Goal: Use online tool/utility: Utilize a website feature to perform a specific function

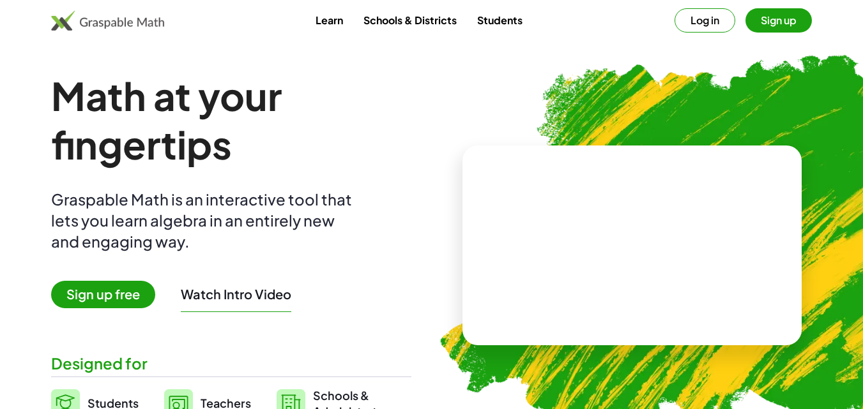
click at [98, 294] on span "Sign up free" at bounding box center [103, 294] width 104 height 27
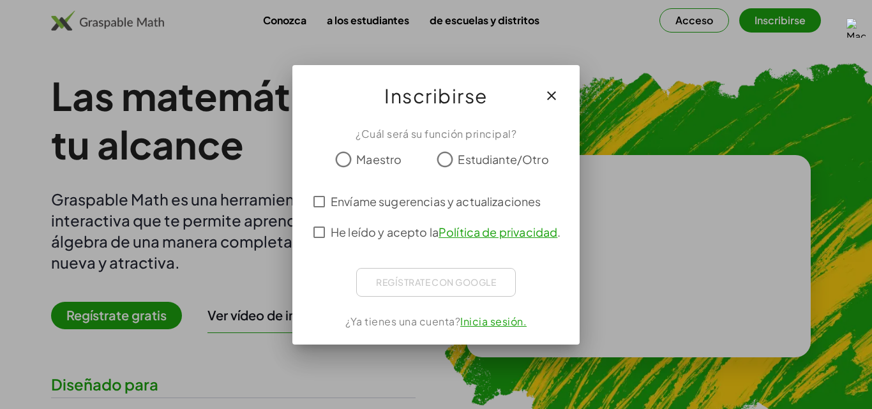
click at [350, 136] on div "¿Cuál será su función principal?" at bounding box center [436, 133] width 257 height 15
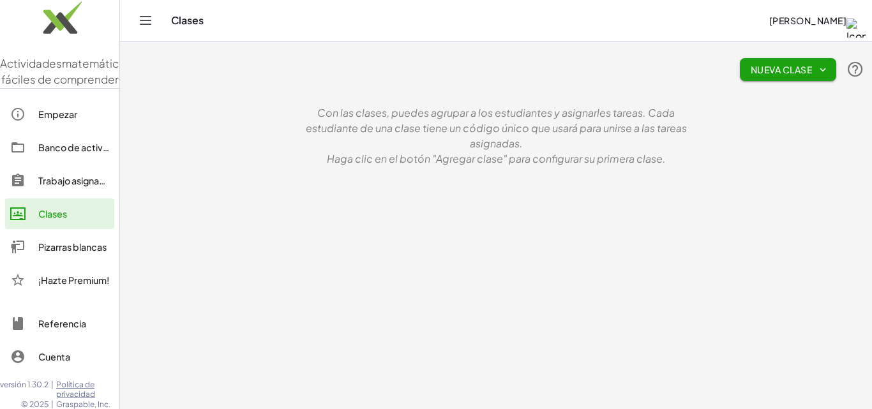
click at [597, 147] on p "Con las clases, puedes agrupar a los estudiantes y asignarles tareas. Cada estu…" at bounding box center [496, 128] width 383 height 46
click at [614, 196] on main "Nueva clase Con las clases, puedes agrupar a los estudiantes y asignarles tarea…" at bounding box center [496, 204] width 752 height 409
click at [612, 195] on main "Nueva clase Con las clases, puedes agrupar a los estudiantes y asignarles tarea…" at bounding box center [496, 204] width 752 height 409
click at [574, 162] on font "Haga clic en el botón "Agregar clase" para configurar su primera clase." at bounding box center [496, 158] width 339 height 13
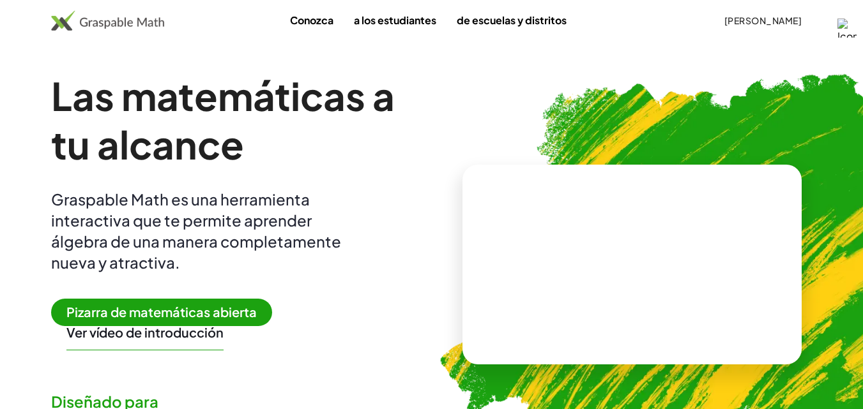
click at [186, 312] on font "Pizarra de matemáticas abierta" at bounding box center [161, 312] width 190 height 16
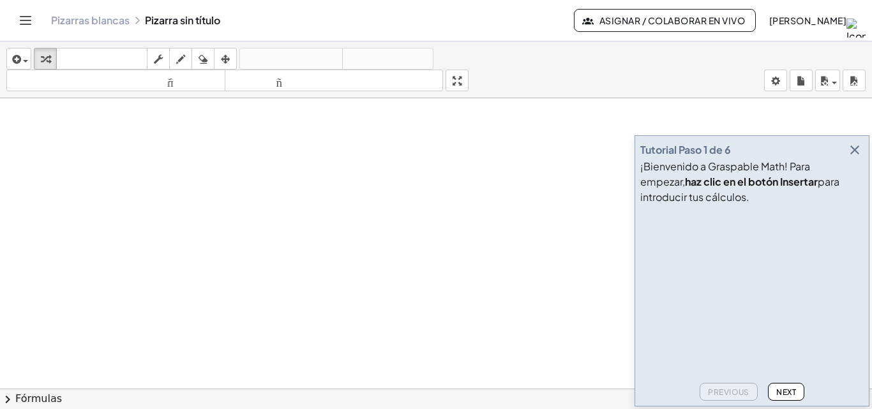
click at [856, 152] on icon "button" at bounding box center [855, 149] width 15 height 15
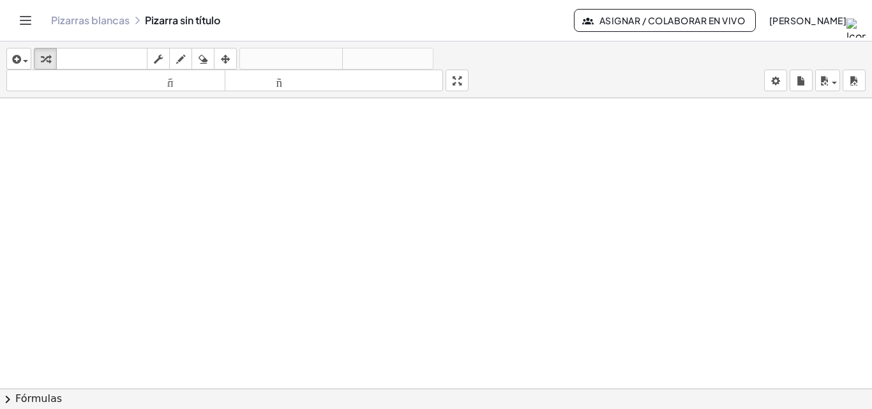
drag, startPoint x: 155, startPoint y: 128, endPoint x: 159, endPoint y: 107, distance: 21.5
click at [152, 144] on div at bounding box center [436, 397] width 872 height 599
click at [181, 59] on icon "button" at bounding box center [180, 59] width 9 height 15
drag, startPoint x: 186, startPoint y: 135, endPoint x: 202, endPoint y: 140, distance: 16.8
click at [202, 142] on div at bounding box center [436, 397] width 872 height 599
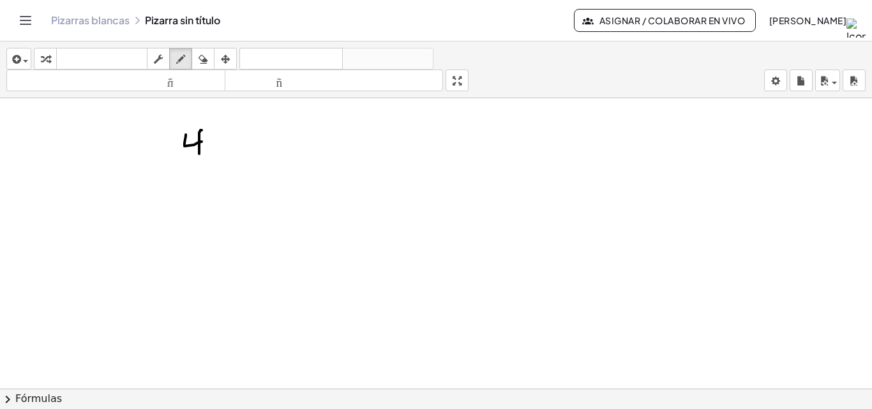
drag, startPoint x: 201, startPoint y: 130, endPoint x: 199, endPoint y: 154, distance: 23.7
click at [199, 154] on div at bounding box center [436, 397] width 872 height 599
drag, startPoint x: 225, startPoint y: 133, endPoint x: 206, endPoint y: 165, distance: 37.2
click at [224, 134] on div at bounding box center [436, 397] width 872 height 599
drag, startPoint x: 178, startPoint y: 172, endPoint x: 189, endPoint y: 193, distance: 23.1
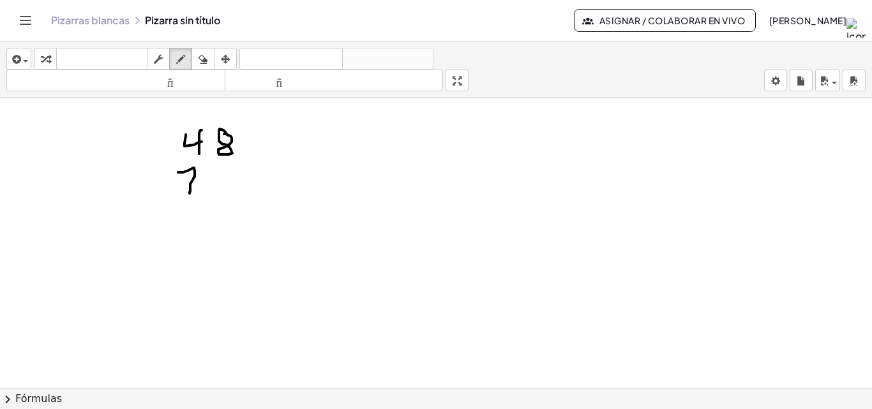
click at [188, 194] on div at bounding box center [436, 397] width 872 height 599
drag, startPoint x: 185, startPoint y: 185, endPoint x: 199, endPoint y: 185, distance: 14.1
click at [197, 185] on div at bounding box center [436, 397] width 872 height 599
drag, startPoint x: 220, startPoint y: 172, endPoint x: 218, endPoint y: 192, distance: 20.5
click at [218, 192] on div at bounding box center [436, 397] width 872 height 599
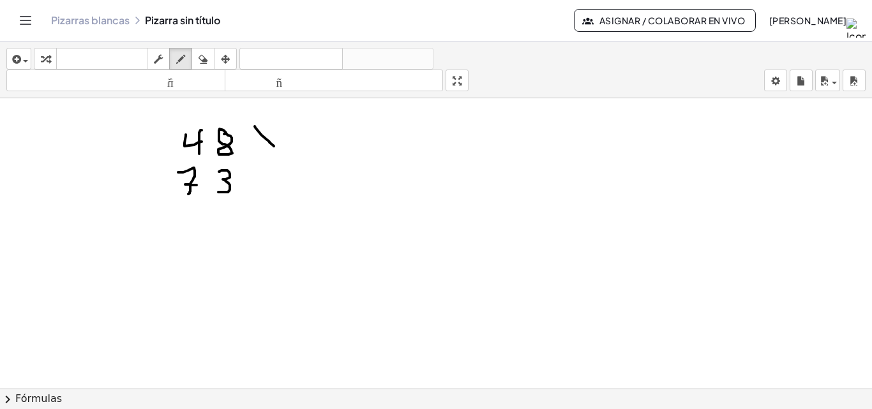
drag, startPoint x: 255, startPoint y: 128, endPoint x: 275, endPoint y: 147, distance: 27.1
click at [275, 147] on div at bounding box center [436, 397] width 872 height 599
drag, startPoint x: 275, startPoint y: 125, endPoint x: 259, endPoint y: 144, distance: 24.5
click at [255, 147] on div at bounding box center [436, 397] width 872 height 599
drag, startPoint x: 149, startPoint y: 210, endPoint x: 280, endPoint y: 199, distance: 130.8
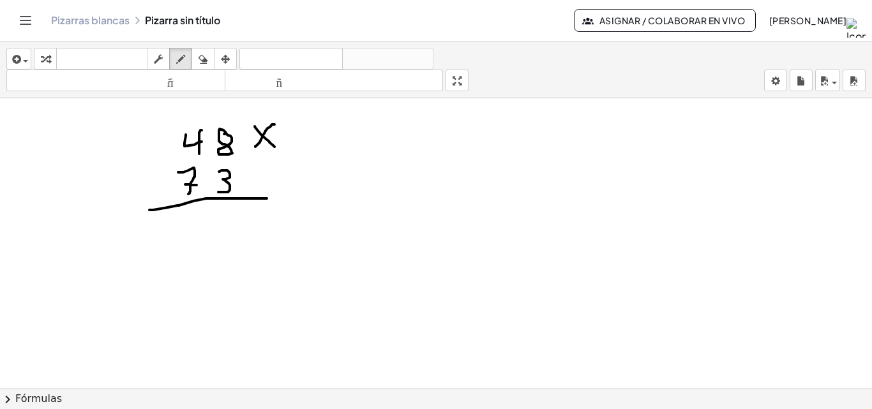
click at [278, 199] on div at bounding box center [436, 397] width 872 height 599
click at [226, 211] on div at bounding box center [436, 397] width 872 height 599
drag, startPoint x: 226, startPoint y: 211, endPoint x: 232, endPoint y: 227, distance: 17.6
click at [232, 227] on div at bounding box center [436, 397] width 872 height 599
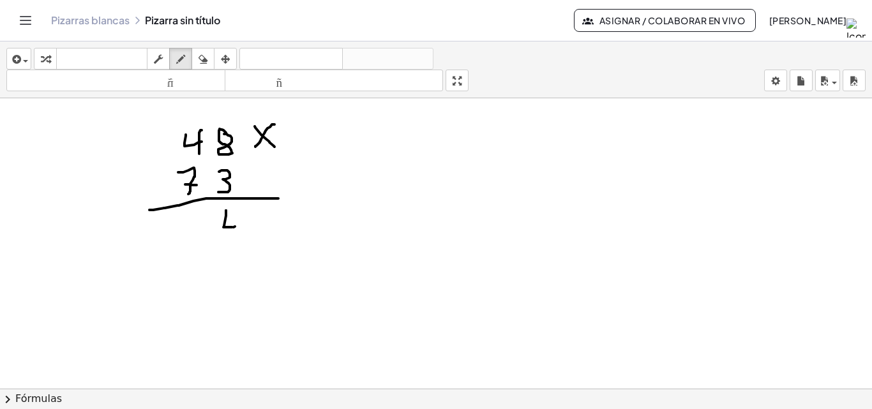
click at [235, 227] on div at bounding box center [436, 397] width 872 height 599
click at [240, 211] on div at bounding box center [436, 397] width 872 height 599
drag, startPoint x: 236, startPoint y: 221, endPoint x: 235, endPoint y: 237, distance: 16.0
click at [235, 237] on div at bounding box center [436, 397] width 872 height 599
drag, startPoint x: 198, startPoint y: 119, endPoint x: 190, endPoint y: 113, distance: 9.6
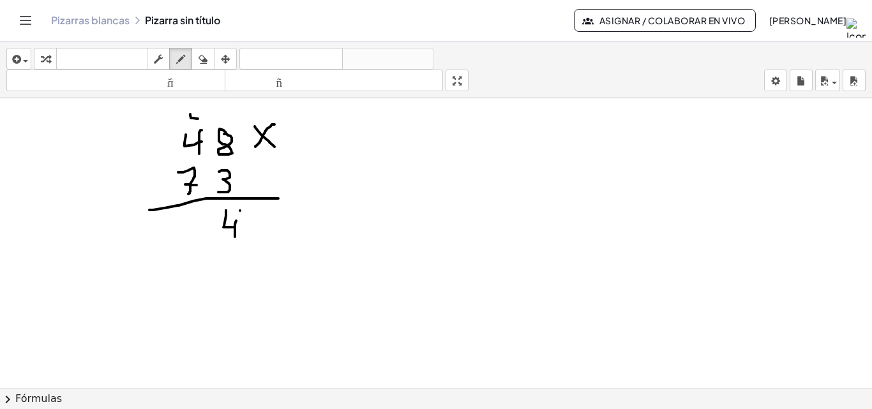
click at [190, 114] on div at bounding box center [436, 397] width 872 height 599
drag, startPoint x: 189, startPoint y: 112, endPoint x: 200, endPoint y: 109, distance: 11.3
click at [200, 109] on div at bounding box center [436, 397] width 872 height 599
drag, startPoint x: 200, startPoint y: 109, endPoint x: 197, endPoint y: 126, distance: 18.2
click at [197, 126] on div at bounding box center [436, 397] width 872 height 599
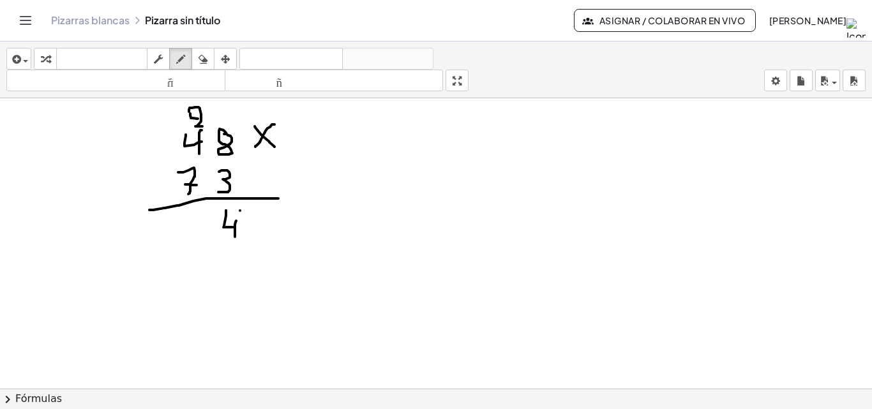
click at [202, 126] on div at bounding box center [436, 397] width 872 height 599
drag, startPoint x: 485, startPoint y: 155, endPoint x: 439, endPoint y: 163, distance: 46.7
click at [467, 155] on div at bounding box center [436, 397] width 872 height 599
drag, startPoint x: 369, startPoint y: 128, endPoint x: 370, endPoint y: 112, distance: 15.4
click at [386, 158] on div at bounding box center [436, 397] width 872 height 599
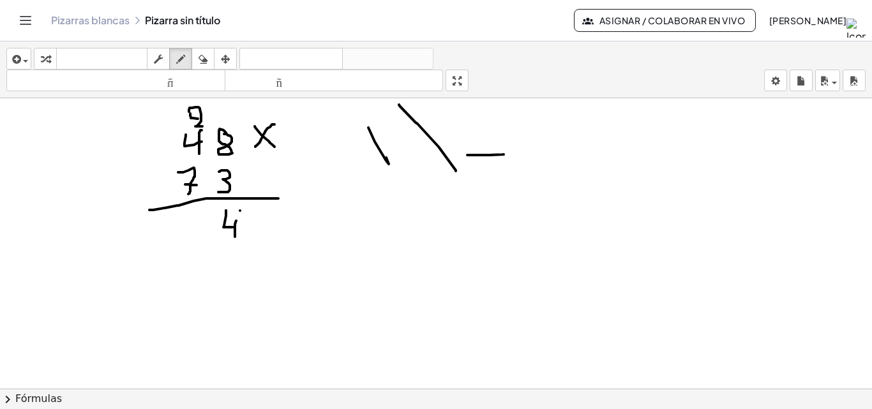
drag, startPoint x: 418, startPoint y: 124, endPoint x: 441, endPoint y: 157, distance: 40.4
click at [456, 169] on div at bounding box center [436, 397] width 872 height 599
drag, startPoint x: 191, startPoint y: 211, endPoint x: 197, endPoint y: 216, distance: 7.3
click at [197, 216] on div at bounding box center [436, 397] width 872 height 599
click at [204, 46] on div "insertar Seleccione uno: Expresión matemática Función Texto Vídeo de YouTube Gr…" at bounding box center [436, 70] width 872 height 57
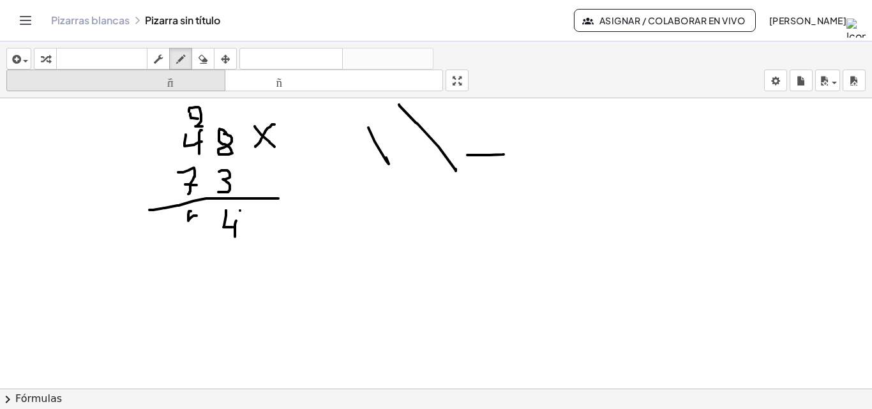
drag, startPoint x: 206, startPoint y: 57, endPoint x: 212, endPoint y: 80, distance: 24.5
click at [207, 61] on icon "button" at bounding box center [203, 59] width 9 height 15
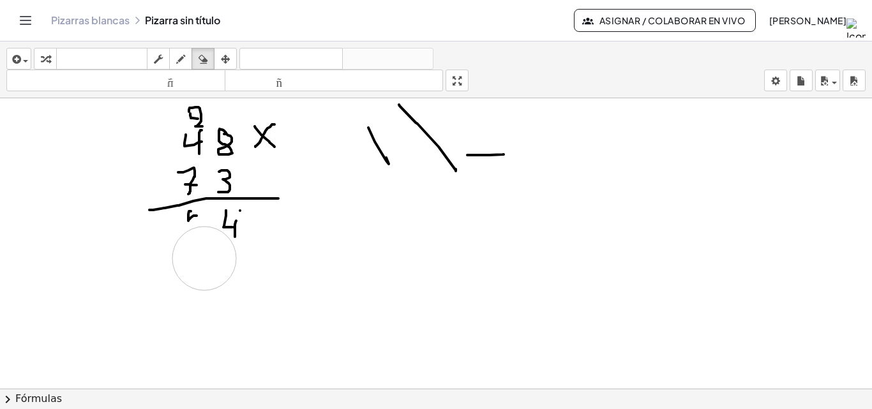
drag, startPoint x: 213, startPoint y: 271, endPoint x: 201, endPoint y: 250, distance: 24.6
click at [204, 256] on div at bounding box center [436, 397] width 872 height 599
click at [201, 247] on div at bounding box center [436, 397] width 872 height 599
drag, startPoint x: 200, startPoint y: 247, endPoint x: 190, endPoint y: 247, distance: 9.6
click at [192, 247] on div at bounding box center [436, 397] width 872 height 599
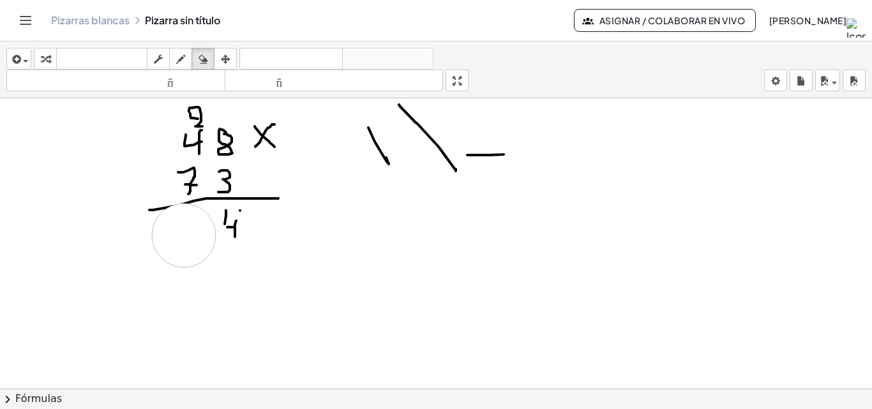
drag, startPoint x: 190, startPoint y: 247, endPoint x: 184, endPoint y: 236, distance: 12.6
click at [184, 236] on div at bounding box center [436, 397] width 872 height 599
drag, startPoint x: 184, startPoint y: 56, endPoint x: 209, endPoint y: 189, distance: 135.3
click at [183, 73] on div "insertar Seleccione uno: Expresión matemática Función Texto Vídeo de YouTube Gr…" at bounding box center [436, 70] width 872 height 57
drag, startPoint x: 225, startPoint y: 216, endPoint x: 229, endPoint y: 221, distance: 6.8
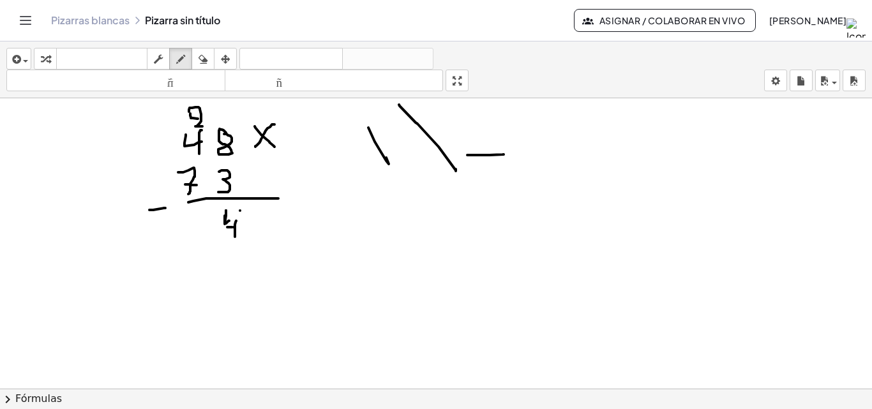
click at [229, 221] on div at bounding box center [436, 397] width 872 height 599
click at [204, 68] on button "borrar" at bounding box center [203, 59] width 23 height 22
drag, startPoint x: 241, startPoint y: 284, endPoint x: 243, endPoint y: 250, distance: 33.9
click at [243, 250] on div at bounding box center [436, 397] width 872 height 599
click at [194, 54] on button "borrar" at bounding box center [203, 59] width 23 height 22
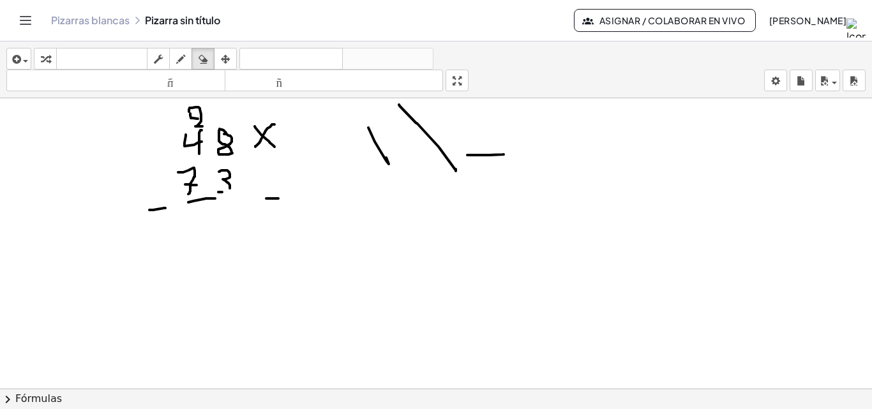
drag, startPoint x: 179, startPoint y: 65, endPoint x: 204, endPoint y: 139, distance: 78.8
click at [180, 65] on icon "button" at bounding box center [180, 59] width 9 height 15
drag, startPoint x: 229, startPoint y: 188, endPoint x: 222, endPoint y: 194, distance: 9.2
click at [222, 194] on div at bounding box center [436, 397] width 872 height 599
drag, startPoint x: 205, startPoint y: 202, endPoint x: 255, endPoint y: 198, distance: 50.7
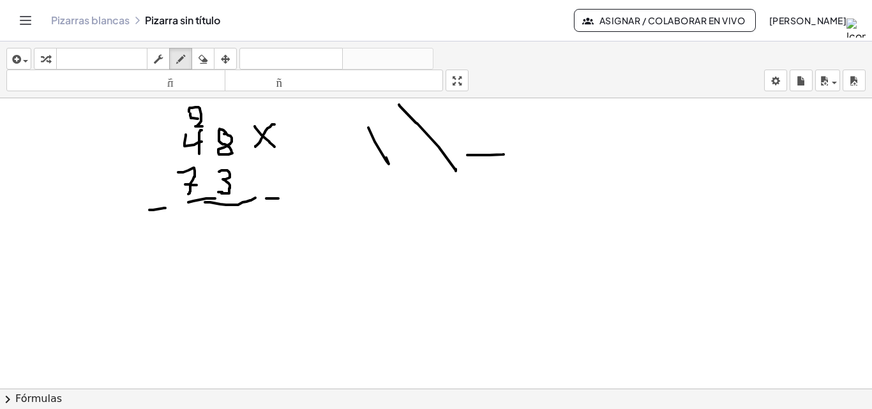
click at [255, 198] on div at bounding box center [436, 397] width 872 height 599
drag, startPoint x: 255, startPoint y: 198, endPoint x: 290, endPoint y: 200, distance: 34.5
click at [292, 200] on div at bounding box center [436, 397] width 872 height 599
drag, startPoint x: 192, startPoint y: 200, endPoint x: 160, endPoint y: 209, distance: 33.2
click at [160, 209] on div at bounding box center [436, 397] width 872 height 599
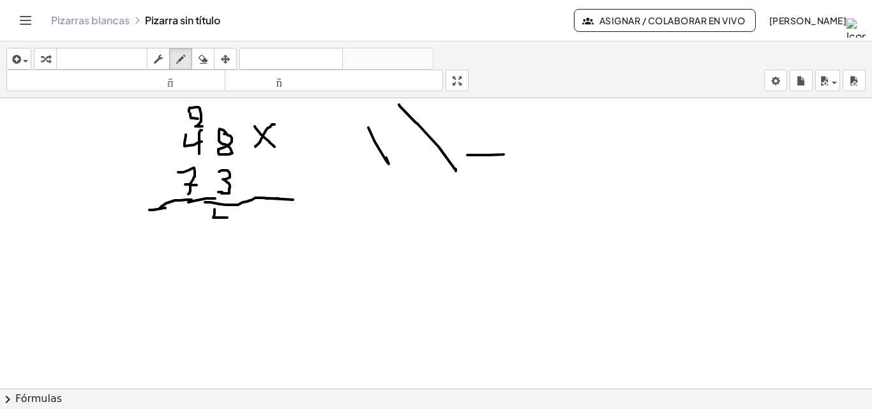
drag, startPoint x: 215, startPoint y: 209, endPoint x: 227, endPoint y: 218, distance: 15.2
click at [227, 218] on div at bounding box center [436, 397] width 872 height 599
drag, startPoint x: 227, startPoint y: 209, endPoint x: 224, endPoint y: 227, distance: 18.2
click at [227, 227] on div at bounding box center [436, 397] width 872 height 599
drag, startPoint x: 195, startPoint y: 207, endPoint x: 201, endPoint y: 217, distance: 11.4
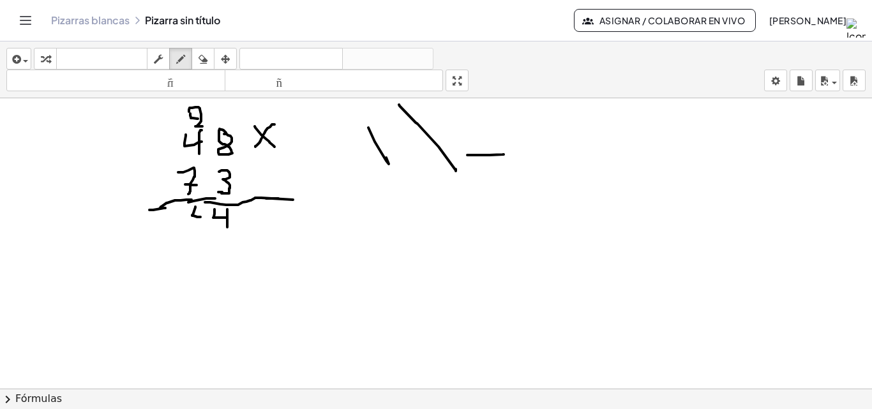
click at [201, 217] on div at bounding box center [436, 397] width 872 height 599
drag, startPoint x: 201, startPoint y: 209, endPoint x: 202, endPoint y: 225, distance: 15.3
click at [202, 225] on div at bounding box center [436, 397] width 872 height 599
drag, startPoint x: 168, startPoint y: 212, endPoint x: 173, endPoint y: 222, distance: 10.9
click at [173, 222] on div at bounding box center [436, 397] width 872 height 599
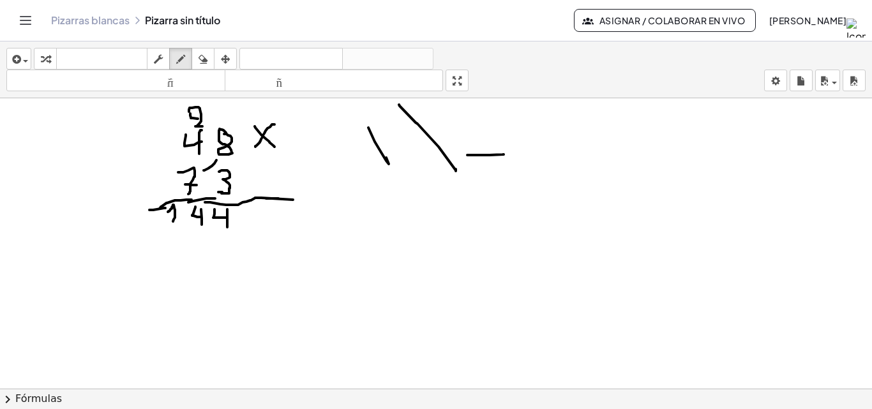
drag, startPoint x: 204, startPoint y: 171, endPoint x: 217, endPoint y: 160, distance: 16.8
click at [217, 160] on div at bounding box center [436, 397] width 872 height 599
drag, startPoint x: 197, startPoint y: 238, endPoint x: 191, endPoint y: 247, distance: 10.6
click at [191, 247] on div at bounding box center [436, 397] width 872 height 599
click at [181, 110] on div at bounding box center [436, 397] width 872 height 599
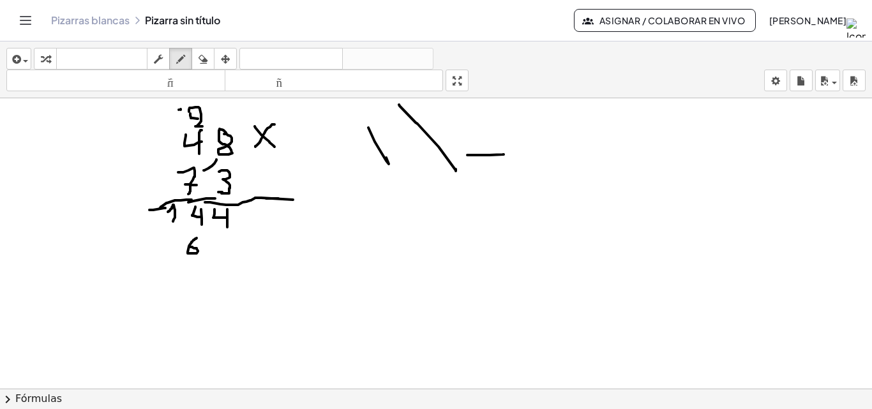
click at [178, 110] on div at bounding box center [436, 397] width 872 height 599
click at [176, 110] on div at bounding box center [436, 397] width 872 height 599
drag, startPoint x: 176, startPoint y: 110, endPoint x: 171, endPoint y: 126, distance: 17.4
click at [171, 126] on div at bounding box center [436, 397] width 872 height 599
drag, startPoint x: 357, startPoint y: 205, endPoint x: 358, endPoint y: 226, distance: 21.1
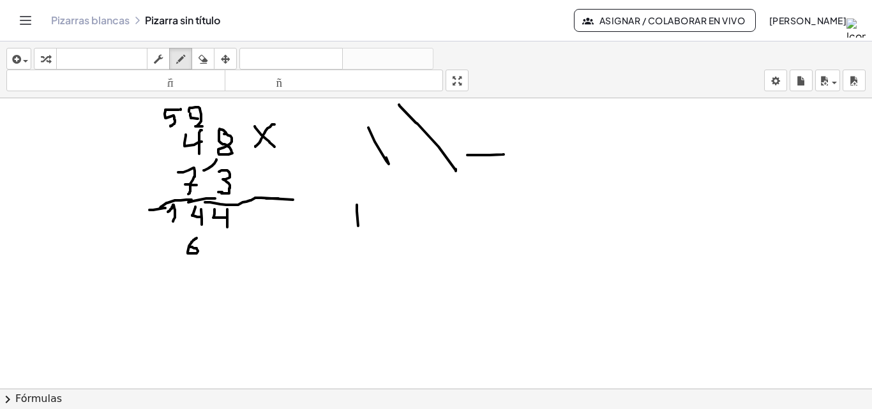
click at [358, 226] on div at bounding box center [436, 397] width 872 height 599
drag, startPoint x: 389, startPoint y: 204, endPoint x: 397, endPoint y: 231, distance: 27.3
click at [397, 231] on div at bounding box center [436, 397] width 872 height 599
drag, startPoint x: 409, startPoint y: 195, endPoint x: 416, endPoint y: 224, distance: 30.2
click at [416, 224] on div at bounding box center [436, 397] width 872 height 599
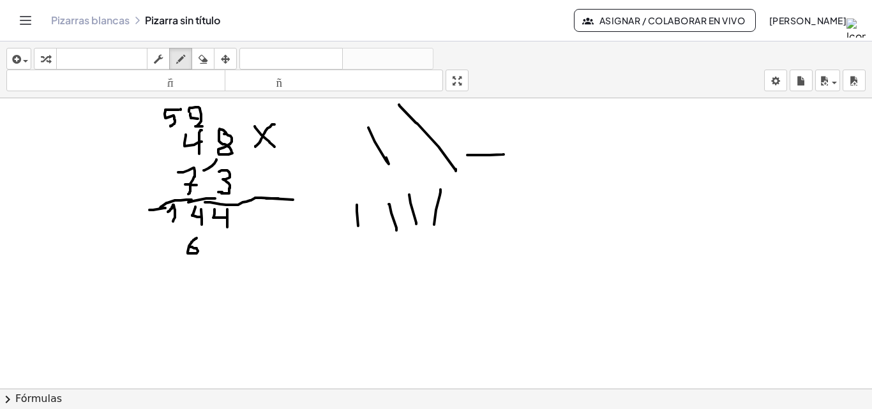
drag, startPoint x: 441, startPoint y: 190, endPoint x: 434, endPoint y: 225, distance: 35.7
click at [434, 225] on div at bounding box center [436, 397] width 872 height 599
drag, startPoint x: 464, startPoint y: 195, endPoint x: 254, endPoint y: 124, distance: 222.4
click at [445, 234] on div at bounding box center [436, 397] width 872 height 599
drag, startPoint x: 168, startPoint y: 236, endPoint x: 178, endPoint y: 262, distance: 28.5
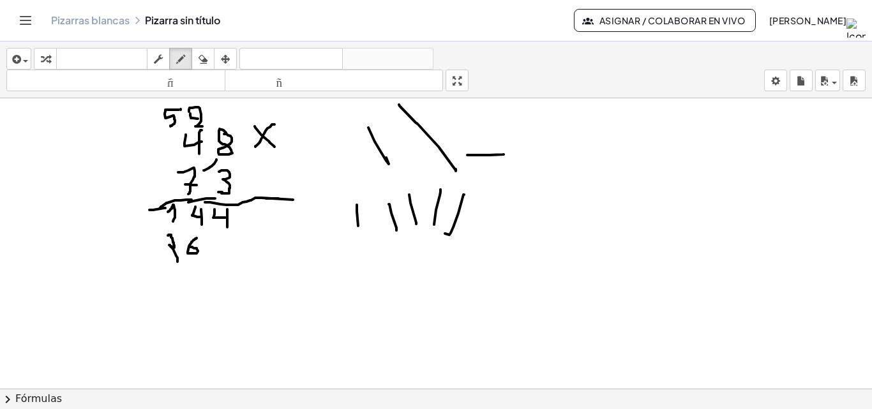
click at [178, 262] on div at bounding box center [436, 397] width 872 height 599
click at [208, 50] on button "borrar" at bounding box center [203, 59] width 23 height 22
drag, startPoint x: 150, startPoint y: 306, endPoint x: 153, endPoint y: 259, distance: 46.7
click at [153, 259] on div at bounding box center [436, 397] width 872 height 599
click at [184, 54] on icon "button" at bounding box center [180, 59] width 9 height 15
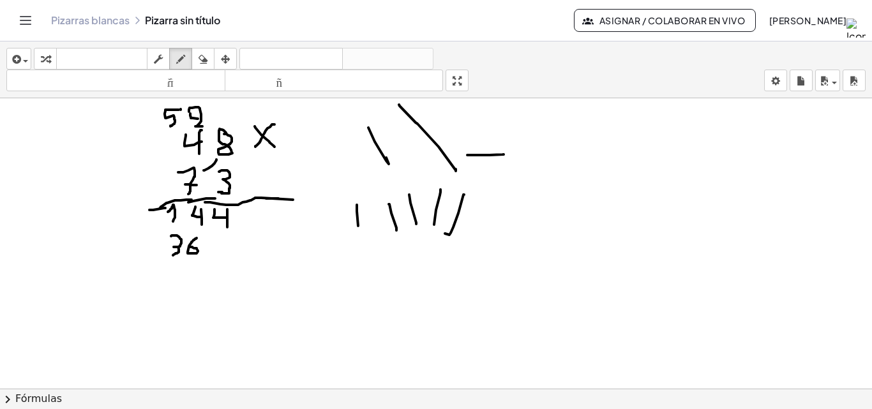
drag, startPoint x: 171, startPoint y: 236, endPoint x: 173, endPoint y: 255, distance: 19.3
click at [173, 255] on div at bounding box center [436, 397] width 872 height 599
drag, startPoint x: 140, startPoint y: 239, endPoint x: 141, endPoint y: 252, distance: 13.4
click at [141, 252] on div at bounding box center [436, 397] width 872 height 599
click at [143, 252] on div at bounding box center [436, 397] width 872 height 599
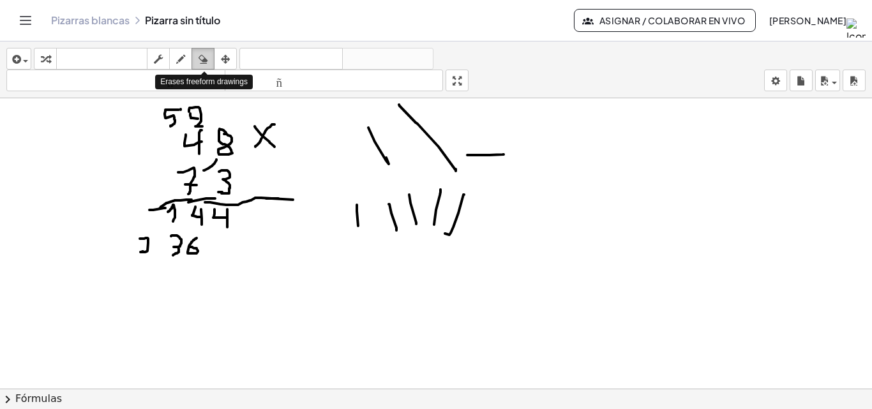
click at [210, 59] on div "button" at bounding box center [203, 58] width 17 height 15
drag, startPoint x: 115, startPoint y: 282, endPoint x: 142, endPoint y: 172, distance: 113.2
click at [121, 255] on div at bounding box center [436, 397] width 872 height 599
click at [181, 56] on icon "button" at bounding box center [180, 59] width 9 height 15
drag, startPoint x: 142, startPoint y: 239, endPoint x: 139, endPoint y: 257, distance: 17.5
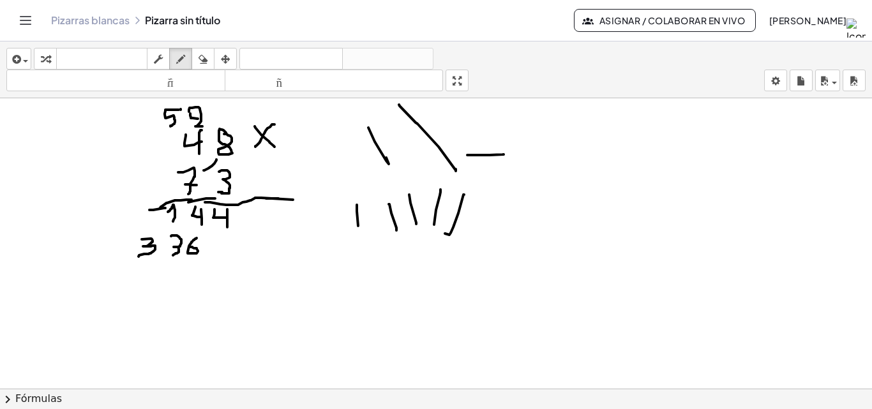
click at [139, 257] on div at bounding box center [436, 397] width 872 height 599
drag, startPoint x: 128, startPoint y: 211, endPoint x: 110, endPoint y: 226, distance: 23.1
drag, startPoint x: 110, startPoint y: 226, endPoint x: 82, endPoint y: 248, distance: 35.5
click at [77, 245] on div at bounding box center [436, 397] width 872 height 599
drag, startPoint x: 118, startPoint y: 263, endPoint x: 211, endPoint y: 274, distance: 93.9
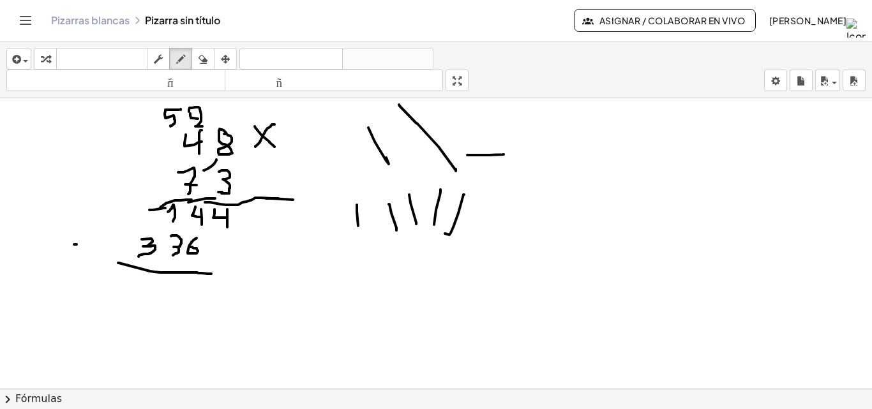
click at [211, 274] on div at bounding box center [436, 397] width 872 height 599
drag, startPoint x: 250, startPoint y: 218, endPoint x: 269, endPoint y: 222, distance: 19.4
click at [269, 222] on div at bounding box center [436, 397] width 872 height 599
drag, startPoint x: 263, startPoint y: 209, endPoint x: 259, endPoint y: 238, distance: 29.1
click at [259, 238] on div at bounding box center [436, 397] width 872 height 599
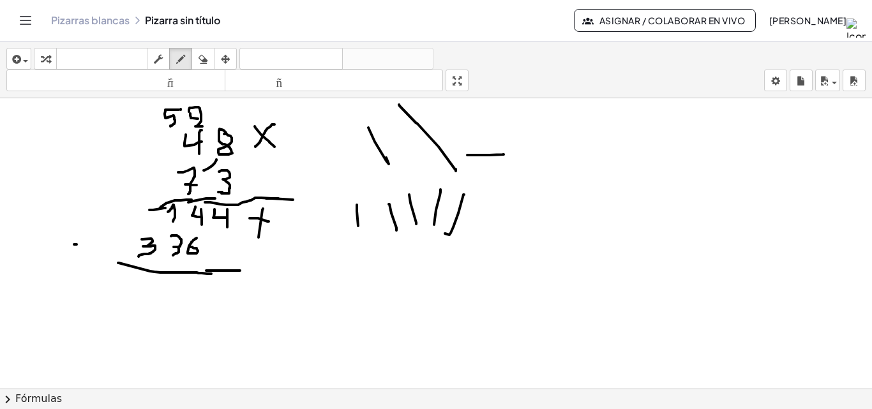
drag, startPoint x: 206, startPoint y: 271, endPoint x: 239, endPoint y: 270, distance: 32.6
click at [241, 271] on div at bounding box center [436, 397] width 872 height 599
click at [197, 277] on div at bounding box center [436, 397] width 872 height 599
drag, startPoint x: 206, startPoint y: 277, endPoint x: 204, endPoint y: 286, distance: 9.7
click at [204, 286] on div at bounding box center [436, 397] width 872 height 599
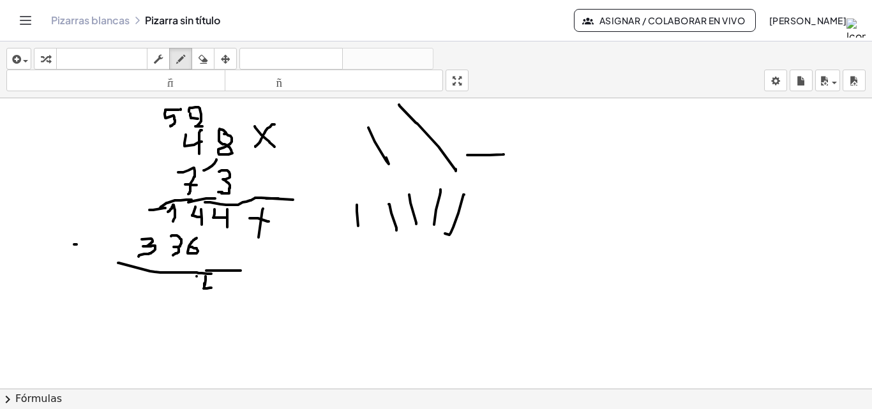
drag, startPoint x: 204, startPoint y: 284, endPoint x: 214, endPoint y: 280, distance: 10.1
click at [212, 287] on div at bounding box center [436, 397] width 872 height 599
drag, startPoint x: 215, startPoint y: 278, endPoint x: 210, endPoint y: 298, distance: 20.4
click at [210, 298] on div at bounding box center [436, 397] width 872 height 599
click at [445, 300] on div at bounding box center [436, 397] width 872 height 599
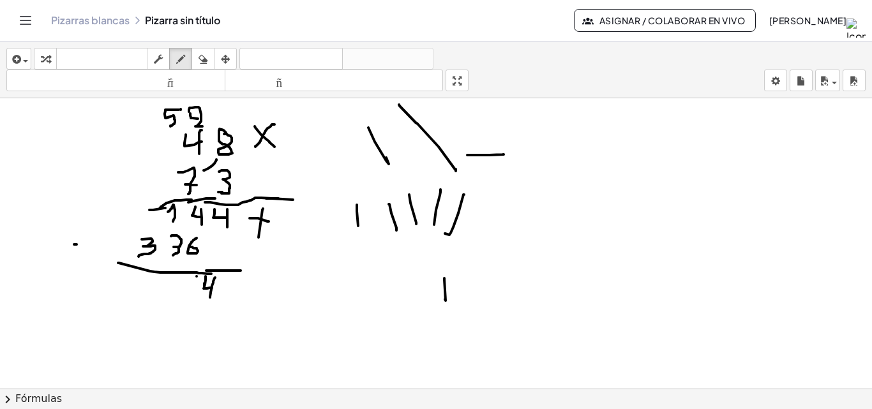
click at [470, 288] on div at bounding box center [436, 397] width 872 height 599
click at [491, 287] on div at bounding box center [436, 397] width 872 height 599
click at [517, 289] on div at bounding box center [436, 397] width 872 height 599
drag, startPoint x: 195, startPoint y: 280, endPoint x: 174, endPoint y: 282, distance: 21.1
click at [188, 282] on div at bounding box center [436, 397] width 872 height 599
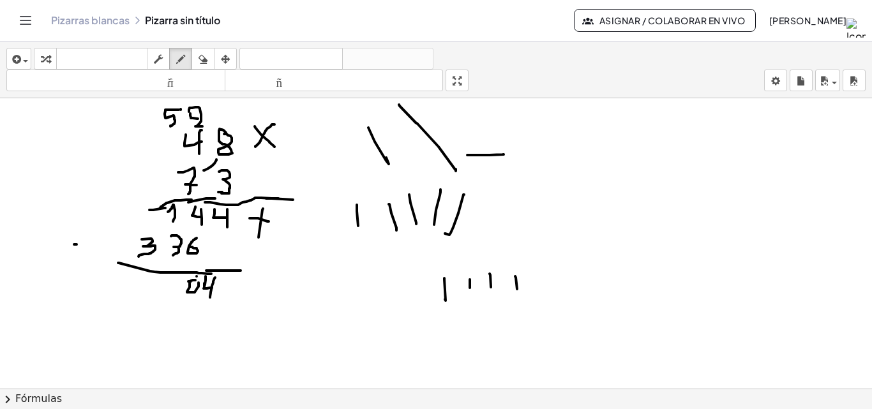
drag, startPoint x: 190, startPoint y: 282, endPoint x: 199, endPoint y: 280, distance: 8.7
click at [199, 280] on div at bounding box center [436, 397] width 872 height 599
click at [198, 280] on div at bounding box center [436, 397] width 872 height 599
click at [196, 280] on div at bounding box center [436, 397] width 872 height 599
click at [159, 216] on div at bounding box center [436, 397] width 872 height 599
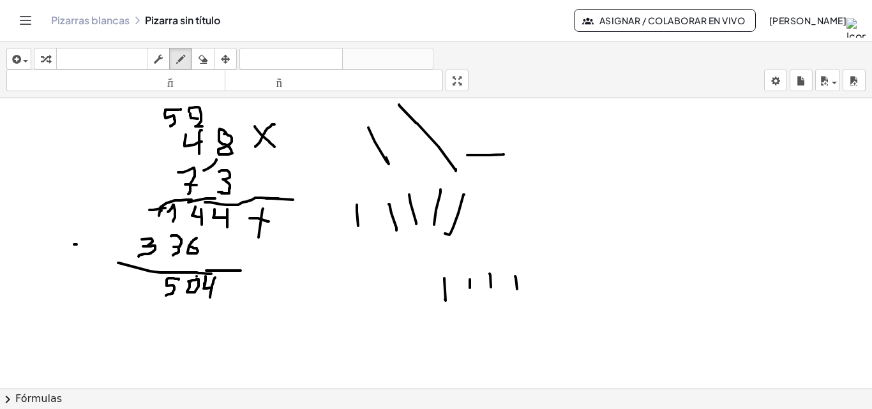
drag, startPoint x: 179, startPoint y: 279, endPoint x: 164, endPoint y: 296, distance: 22.7
click at [165, 296] on div at bounding box center [436, 397] width 872 height 599
drag, startPoint x: 136, startPoint y: 283, endPoint x: 141, endPoint y: 296, distance: 13.8
click at [141, 296] on div at bounding box center [436, 397] width 872 height 599
click at [194, 50] on button "borrar" at bounding box center [203, 59] width 23 height 22
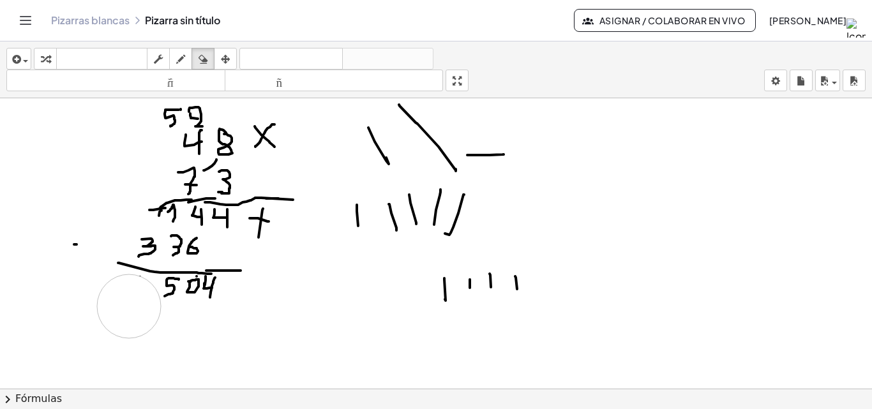
drag, startPoint x: 129, startPoint y: 360, endPoint x: 129, endPoint y: 307, distance: 53.0
click at [129, 307] on div at bounding box center [436, 397] width 872 height 599
drag, startPoint x: 185, startPoint y: 52, endPoint x: 140, endPoint y: 120, distance: 81.1
click at [185, 57] on icon "button" at bounding box center [180, 59] width 9 height 15
drag, startPoint x: 139, startPoint y: 280, endPoint x: 143, endPoint y: 303, distance: 22.7
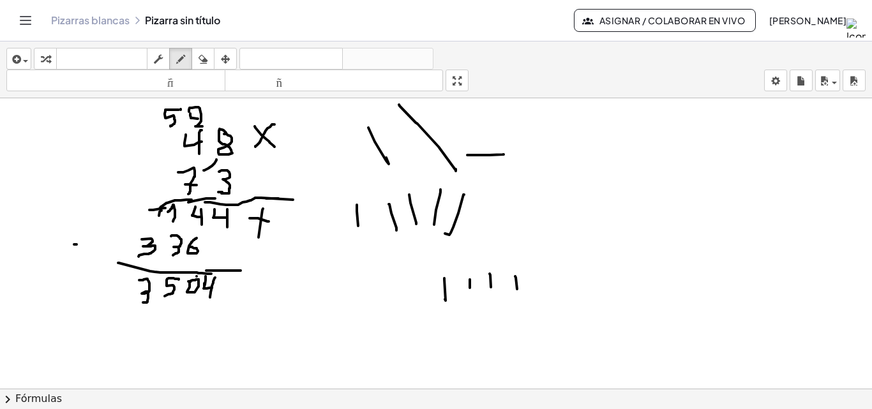
click at [143, 303] on div at bounding box center [436, 397] width 872 height 599
drag, startPoint x: 156, startPoint y: 285, endPoint x: 156, endPoint y: 296, distance: 10.9
click at [156, 295] on div at bounding box center [436, 397] width 872 height 599
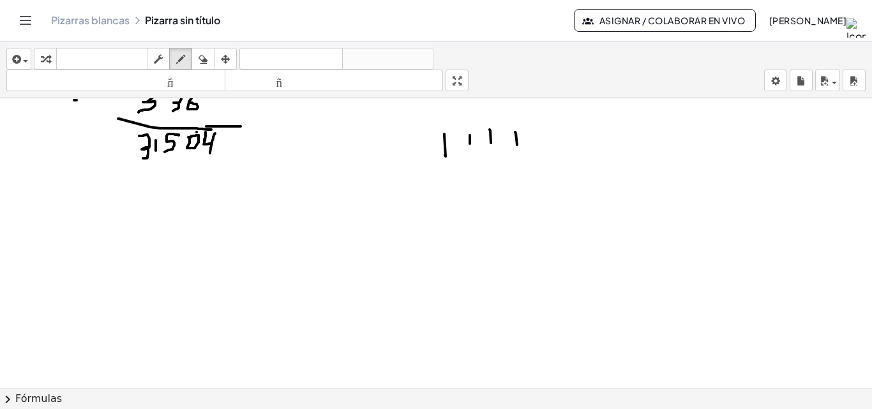
scroll to position [308, 0]
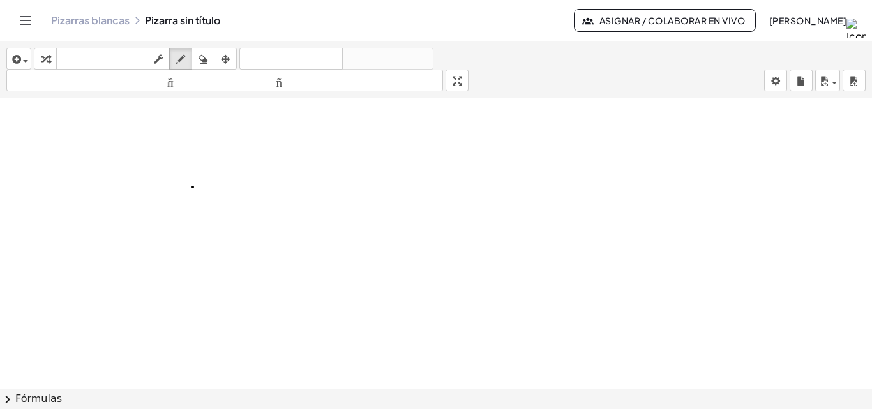
click at [192, 187] on div at bounding box center [436, 226] width 872 height 872
click at [191, 189] on div at bounding box center [436, 226] width 872 height 872
drag, startPoint x: 191, startPoint y: 188, endPoint x: 184, endPoint y: 188, distance: 7.1
click at [184, 188] on div at bounding box center [436, 226] width 872 height 872
drag, startPoint x: 183, startPoint y: 188, endPoint x: 190, endPoint y: 204, distance: 18.0
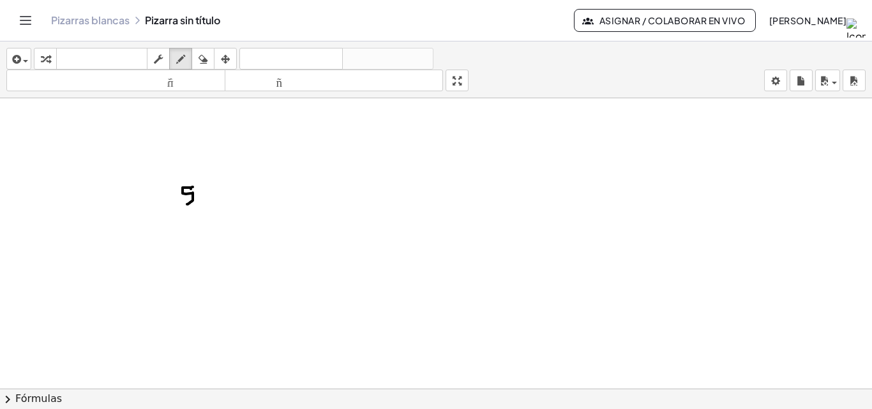
click at [186, 208] on div at bounding box center [436, 226] width 872 height 872
click at [206, 192] on div at bounding box center [436, 226] width 872 height 872
click at [208, 61] on icon "button" at bounding box center [203, 59] width 9 height 15
click at [216, 199] on div at bounding box center [436, 226] width 872 height 872
drag, startPoint x: 215, startPoint y: 197, endPoint x: 194, endPoint y: 69, distance: 129.6
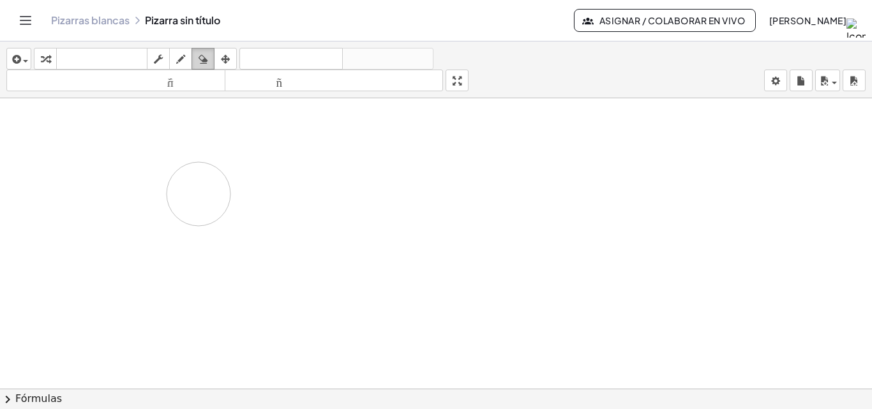
click at [197, 191] on div at bounding box center [436, 226] width 872 height 872
click at [182, 59] on icon "button" at bounding box center [180, 59] width 9 height 15
drag, startPoint x: 214, startPoint y: 142, endPoint x: 228, endPoint y: 144, distance: 14.2
click at [228, 144] on div at bounding box center [436, 226] width 872 height 872
drag, startPoint x: 213, startPoint y: 142, endPoint x: 236, endPoint y: 162, distance: 30.3
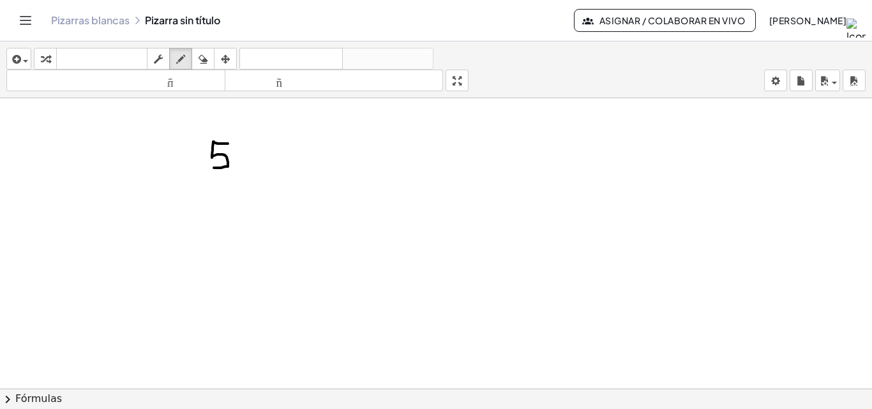
click at [213, 168] on div at bounding box center [436, 226] width 872 height 872
drag, startPoint x: 261, startPoint y: 143, endPoint x: 259, endPoint y: 162, distance: 19.3
click at [259, 162] on div at bounding box center [436, 226] width 872 height 872
drag, startPoint x: 290, startPoint y: 139, endPoint x: 312, endPoint y: 163, distance: 33.0
click at [312, 165] on div at bounding box center [436, 226] width 872 height 872
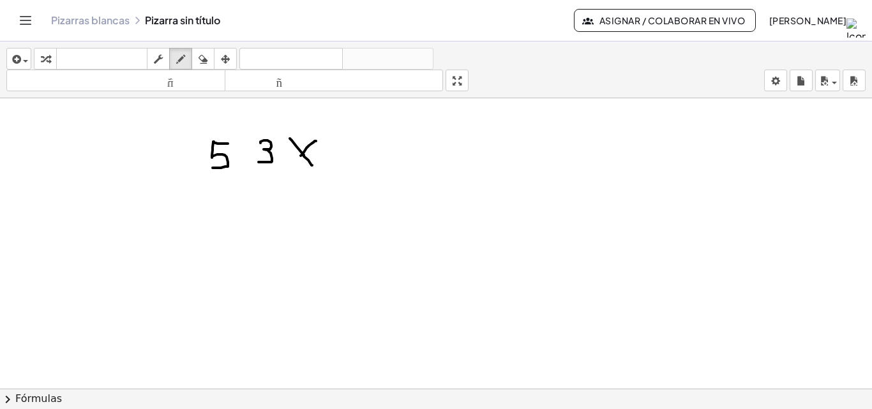
drag, startPoint x: 315, startPoint y: 141, endPoint x: 301, endPoint y: 156, distance: 20.3
click at [301, 156] on div at bounding box center [436, 226] width 872 height 872
drag, startPoint x: 210, startPoint y: 196, endPoint x: 223, endPoint y: 204, distance: 15.2
click at [223, 204] on div at bounding box center [436, 226] width 872 height 872
drag, startPoint x: 223, startPoint y: 192, endPoint x: 227, endPoint y: 209, distance: 17.2
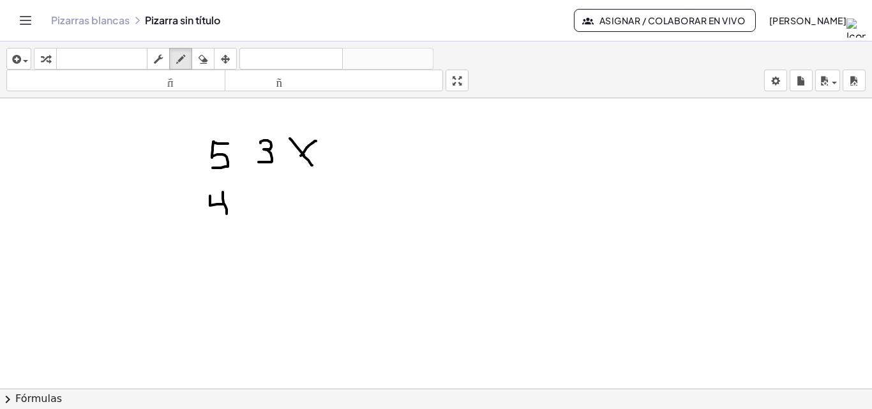
click at [227, 215] on div at bounding box center [436, 226] width 872 height 872
drag, startPoint x: 257, startPoint y: 192, endPoint x: 264, endPoint y: 211, distance: 20.4
click at [264, 211] on div at bounding box center [436, 226] width 872 height 872
drag, startPoint x: 257, startPoint y: 203, endPoint x: 272, endPoint y: 202, distance: 14.7
click at [276, 206] on div at bounding box center [436, 226] width 872 height 872
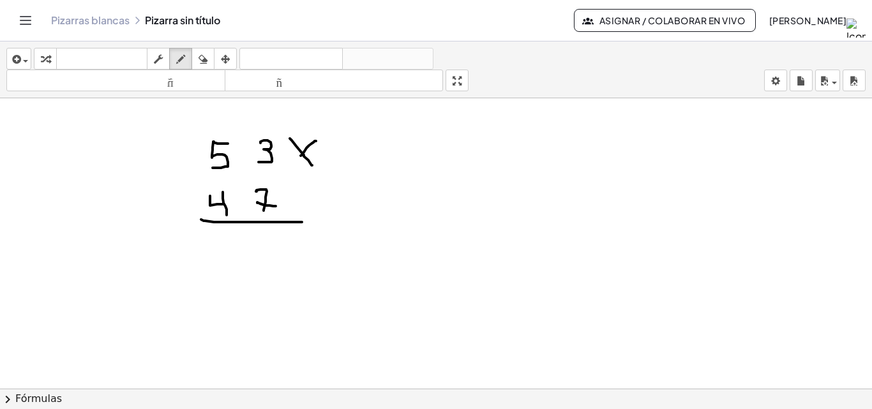
drag, startPoint x: 201, startPoint y: 220, endPoint x: 312, endPoint y: 218, distance: 110.5
click at [312, 220] on div at bounding box center [436, 226] width 872 height 872
drag, startPoint x: 254, startPoint y: 239, endPoint x: 262, endPoint y: 248, distance: 11.7
click at [262, 248] on div at bounding box center [436, 226] width 872 height 872
drag, startPoint x: 221, startPoint y: 120, endPoint x: 224, endPoint y: 128, distance: 8.9
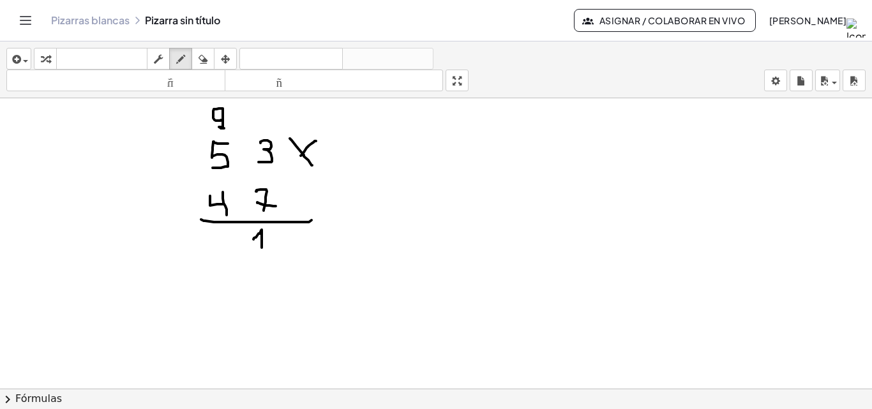
click at [224, 128] on div at bounding box center [436, 226] width 872 height 872
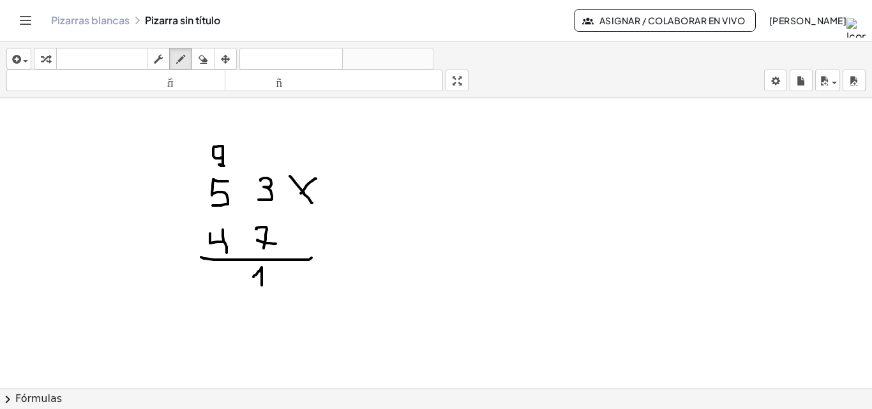
scroll to position [245, 0]
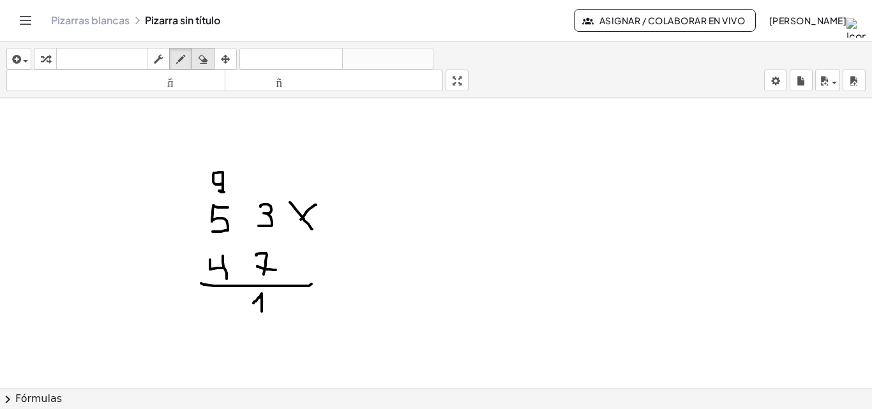
click at [206, 57] on icon "button" at bounding box center [203, 59] width 9 height 15
click at [227, 176] on div at bounding box center [436, 290] width 872 height 872
click at [188, 50] on button "dibujar" at bounding box center [180, 59] width 23 height 22
drag, startPoint x: 217, startPoint y: 205, endPoint x: 229, endPoint y: 194, distance: 16.7
click at [225, 208] on div at bounding box center [436, 290] width 872 height 872
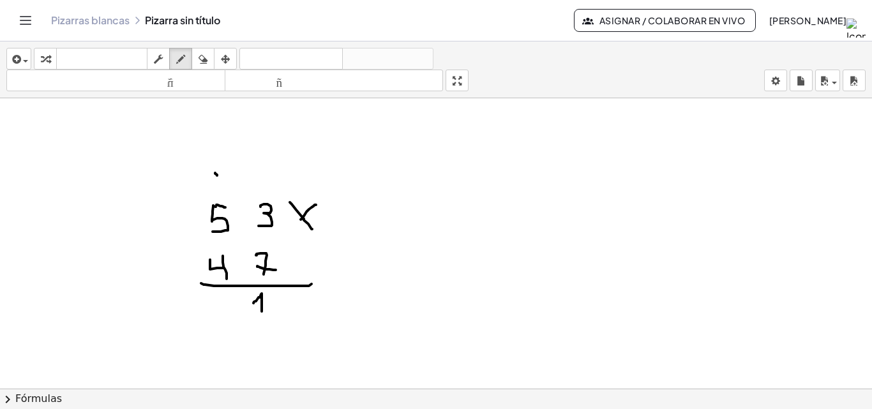
click at [215, 174] on div at bounding box center [436, 290] width 872 height 872
drag, startPoint x: 215, startPoint y: 185, endPoint x: 228, endPoint y: 184, distance: 12.8
click at [228, 196] on div at bounding box center [436, 290] width 872 height 872
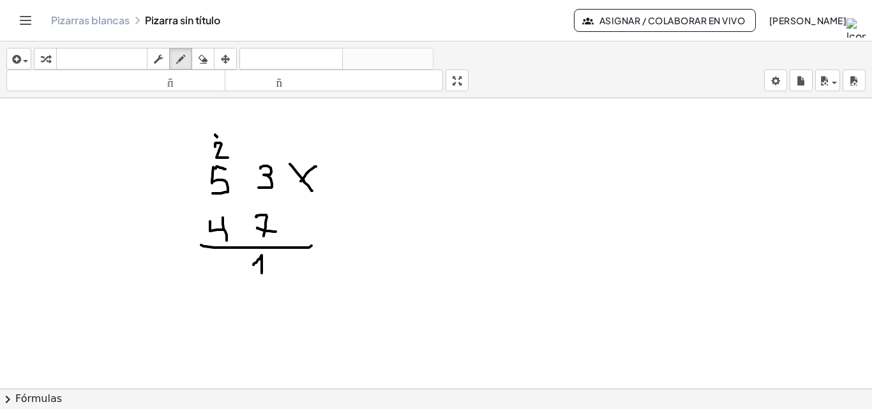
scroll to position [308, 0]
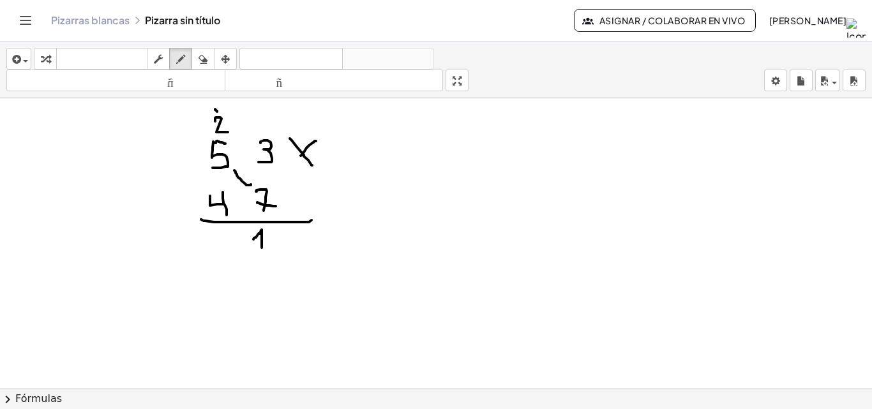
drag, startPoint x: 251, startPoint y: 185, endPoint x: 234, endPoint y: 171, distance: 22.2
click at [234, 171] on div at bounding box center [436, 226] width 872 height 872
drag, startPoint x: 315, startPoint y: 140, endPoint x: 291, endPoint y: 162, distance: 32.1
click at [291, 162] on div at bounding box center [436, 226] width 872 height 872
drag, startPoint x: 359, startPoint y: 170, endPoint x: 358, endPoint y: 183, distance: 12.8
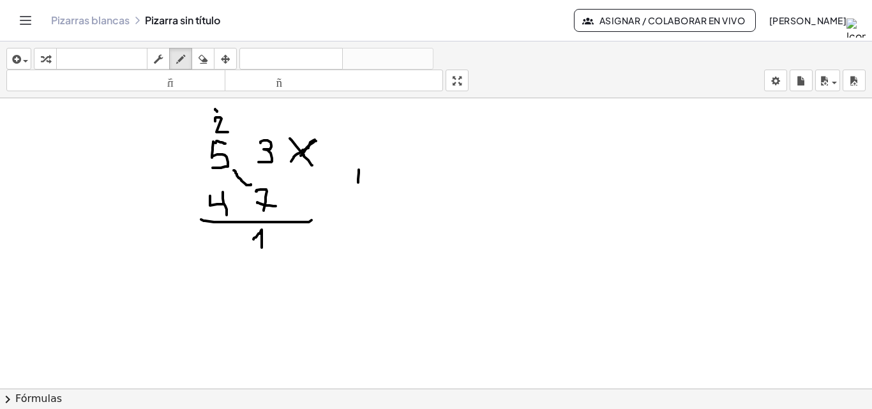
click at [358, 183] on div at bounding box center [436, 226] width 872 height 872
drag, startPoint x: 369, startPoint y: 167, endPoint x: 369, endPoint y: 180, distance: 12.8
click at [369, 181] on div at bounding box center [436, 226] width 872 height 872
drag, startPoint x: 378, startPoint y: 166, endPoint x: 378, endPoint y: 176, distance: 9.6
click at [378, 176] on div at bounding box center [436, 226] width 872 height 872
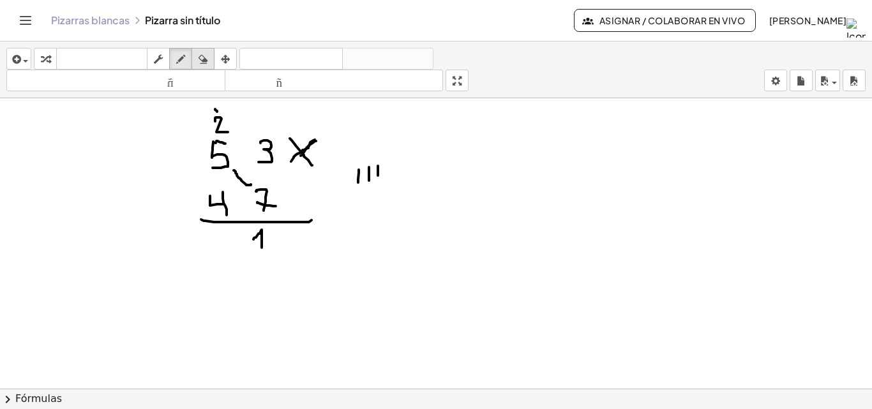
click at [209, 54] on div "button" at bounding box center [203, 58] width 17 height 15
drag, startPoint x: 390, startPoint y: 168, endPoint x: 376, endPoint y: 177, distance: 16.1
click at [379, 179] on div at bounding box center [436, 226] width 872 height 872
click at [181, 56] on icon "button" at bounding box center [180, 59] width 9 height 15
drag, startPoint x: 367, startPoint y: 198, endPoint x: 375, endPoint y: 202, distance: 8.6
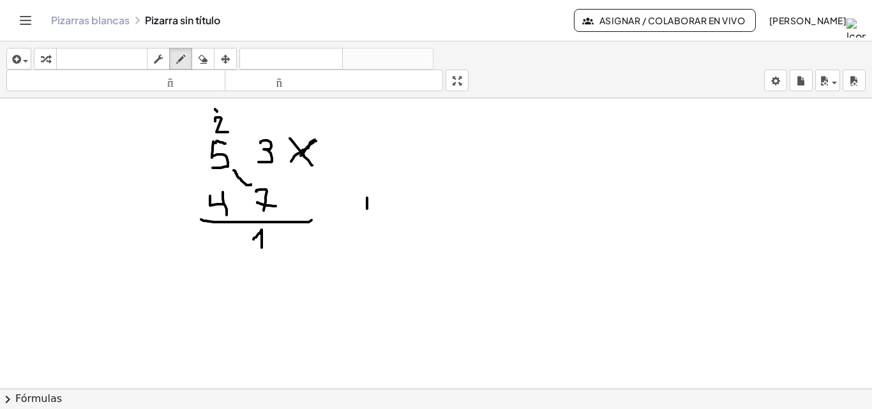
click at [368, 209] on div at bounding box center [436, 226] width 872 height 872
drag, startPoint x: 381, startPoint y: 195, endPoint x: 379, endPoint y: 207, distance: 11.6
click at [380, 207] on div at bounding box center [436, 226] width 872 height 872
click at [206, 242] on div at bounding box center [436, 226] width 872 height 872
click at [205, 238] on div at bounding box center [436, 226] width 872 height 872
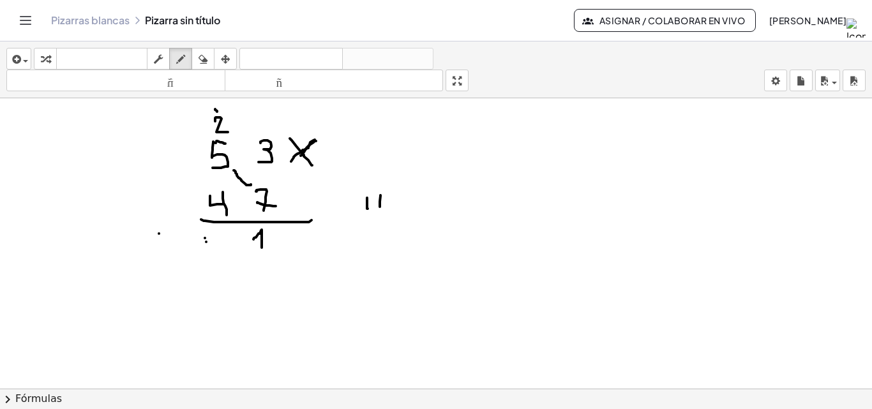
click at [159, 234] on div at bounding box center [436, 226] width 872 height 872
drag, startPoint x: 195, startPoint y: 236, endPoint x: 206, endPoint y: 252, distance: 19.3
click at [206, 252] on div at bounding box center [436, 226] width 872 height 872
click at [202, 239] on div at bounding box center [436, 226] width 872 height 872
drag, startPoint x: 155, startPoint y: 234, endPoint x: 154, endPoint y: 255, distance: 21.1
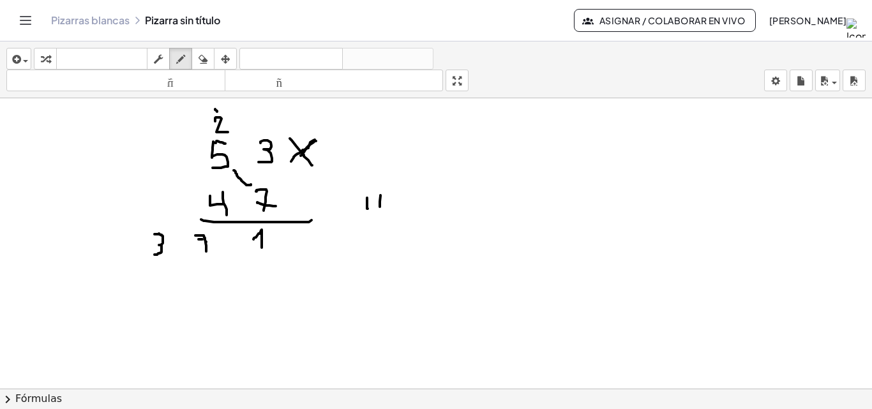
click at [154, 255] on div at bounding box center [436, 226] width 872 height 872
drag, startPoint x: 206, startPoint y: 264, endPoint x: 195, endPoint y: 266, distance: 11.8
click at [195, 266] on div at bounding box center [436, 226] width 872 height 872
click at [207, 54] on icon "button" at bounding box center [203, 59] width 9 height 15
drag, startPoint x: 238, startPoint y: 320, endPoint x: 210, endPoint y: 286, distance: 44.0
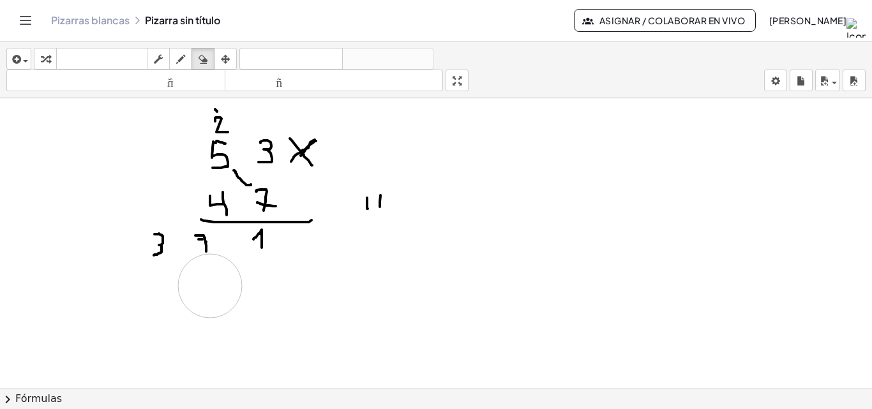
click at [210, 286] on div at bounding box center [436, 226] width 872 height 872
drag, startPoint x: 177, startPoint y: 63, endPoint x: 198, endPoint y: 194, distance: 132.6
click at [198, 194] on div "insertar Seleccione uno: Expresión matemática Función Texto Vídeo de YouTube Gr…" at bounding box center [436, 226] width 872 height 368
drag, startPoint x: 206, startPoint y: 261, endPoint x: 205, endPoint y: 272, distance: 10.9
click at [205, 272] on div at bounding box center [436, 226] width 872 height 872
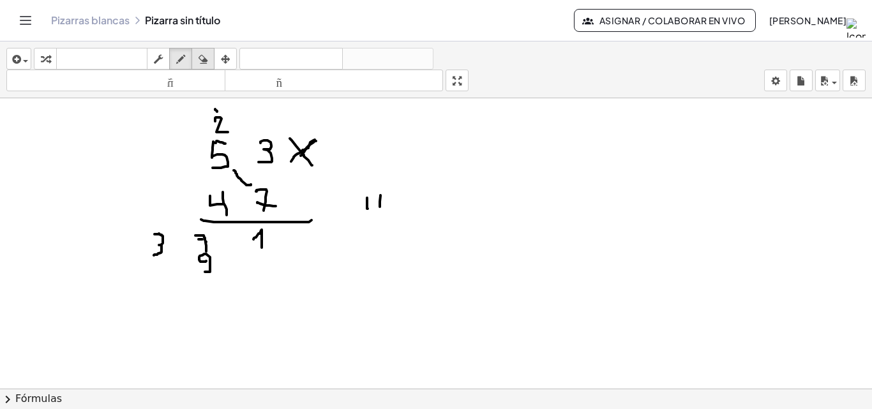
click at [208, 52] on icon "button" at bounding box center [203, 59] width 9 height 15
drag, startPoint x: 232, startPoint y: 350, endPoint x: 221, endPoint y: 296, distance: 55.5
click at [221, 296] on div at bounding box center [436, 226] width 872 height 872
click at [187, 61] on div "button" at bounding box center [180, 58] width 17 height 15
drag, startPoint x: 211, startPoint y: 263, endPoint x: 216, endPoint y: 271, distance: 9.4
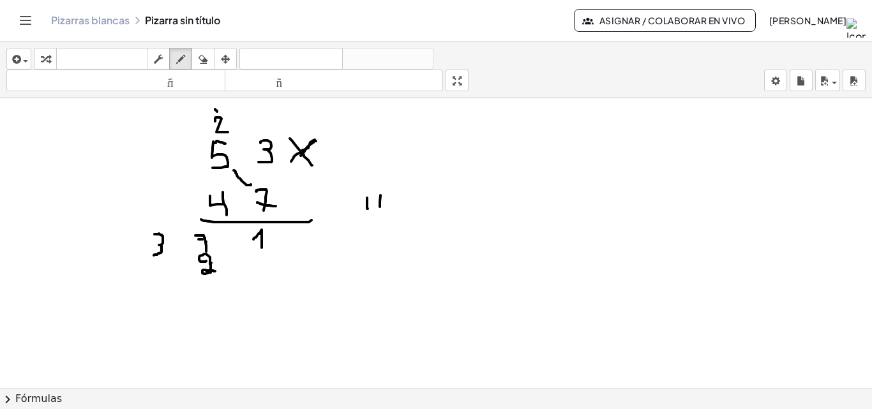
click at [216, 271] on div at bounding box center [436, 226] width 872 height 872
click at [208, 119] on div at bounding box center [436, 226] width 872 height 872
drag, startPoint x: 513, startPoint y: 171, endPoint x: 513, endPoint y: 196, distance: 24.9
click at [513, 196] on div at bounding box center [436, 226] width 872 height 872
click at [155, 271] on div at bounding box center [436, 226] width 872 height 872
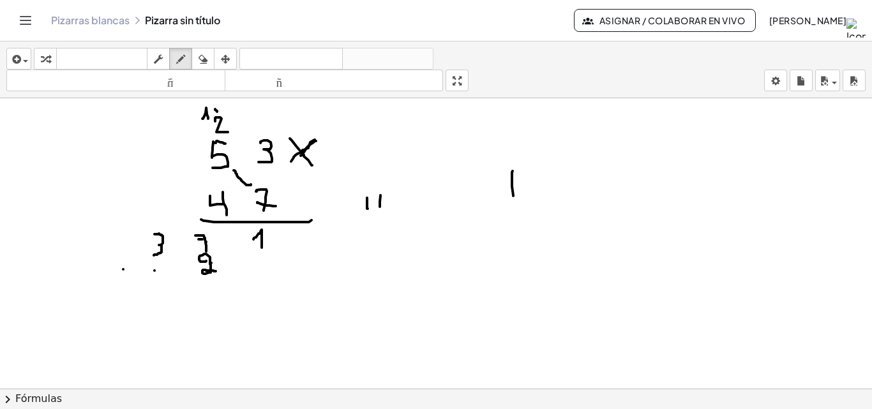
click at [123, 270] on div at bounding box center [436, 226] width 872 height 872
drag, startPoint x: 146, startPoint y: 268, endPoint x: 153, endPoint y: 281, distance: 14.3
click at [153, 281] on div at bounding box center [436, 226] width 872 height 872
drag, startPoint x: 123, startPoint y: 270, endPoint x: 130, endPoint y: 281, distance: 13.5
click at [130, 281] on div at bounding box center [436, 226] width 872 height 872
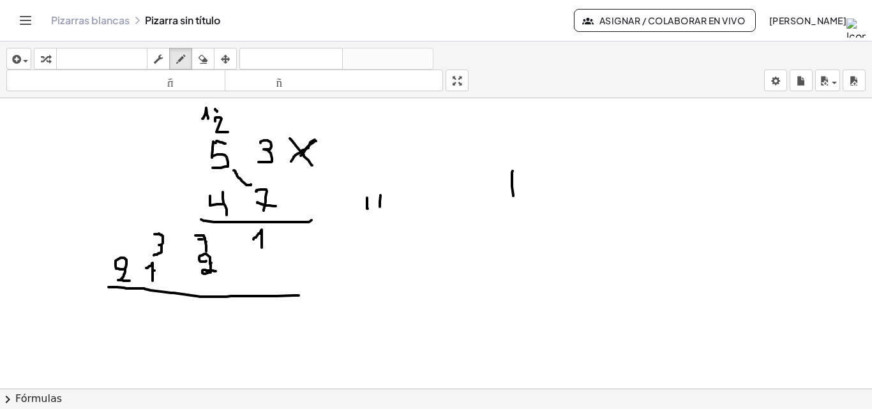
drag, startPoint x: 109, startPoint y: 287, endPoint x: 300, endPoint y: 296, distance: 191.8
click at [300, 296] on div at bounding box center [436, 226] width 872 height 872
drag, startPoint x: 279, startPoint y: 235, endPoint x: 293, endPoint y: 235, distance: 14.1
click at [293, 235] on div at bounding box center [436, 226] width 872 height 872
drag, startPoint x: 284, startPoint y: 229, endPoint x: 286, endPoint y: 246, distance: 17.4
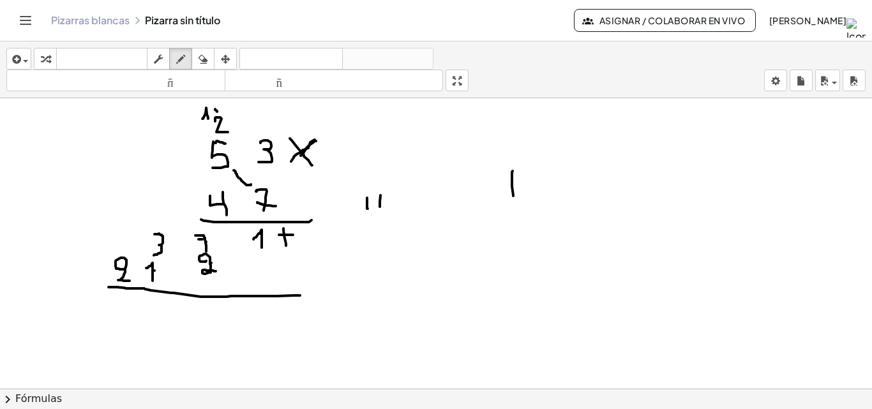
click at [286, 246] on div at bounding box center [436, 226] width 872 height 872
drag, startPoint x: 256, startPoint y: 306, endPoint x: 264, endPoint y: 310, distance: 9.1
click at [264, 310] on div at bounding box center [436, 226] width 872 height 872
drag, startPoint x: 209, startPoint y: 304, endPoint x: 203, endPoint y: 318, distance: 15.4
click at [203, 318] on div at bounding box center [436, 226] width 872 height 872
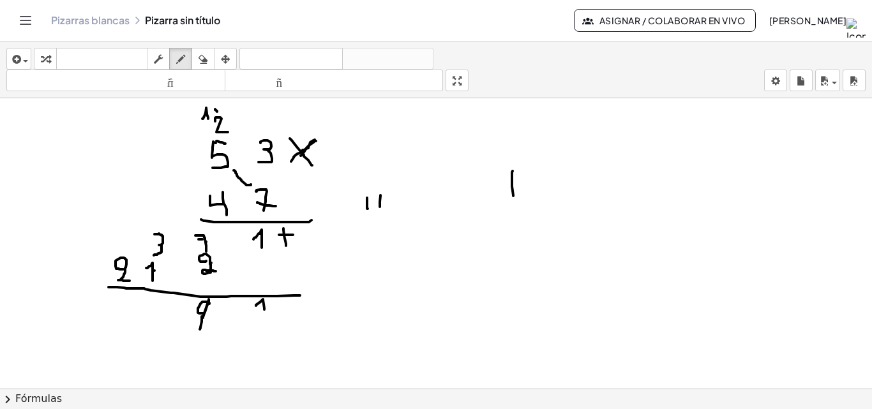
drag, startPoint x: 202, startPoint y: 317, endPoint x: 200, endPoint y: 330, distance: 12.9
click at [200, 330] on div at bounding box center [436, 226] width 872 height 872
drag, startPoint x: 149, startPoint y: 302, endPoint x: 157, endPoint y: 305, distance: 8.9
click at [155, 313] on div at bounding box center [436, 226] width 872 height 872
drag, startPoint x: 157, startPoint y: 305, endPoint x: 154, endPoint y: 321, distance: 16.3
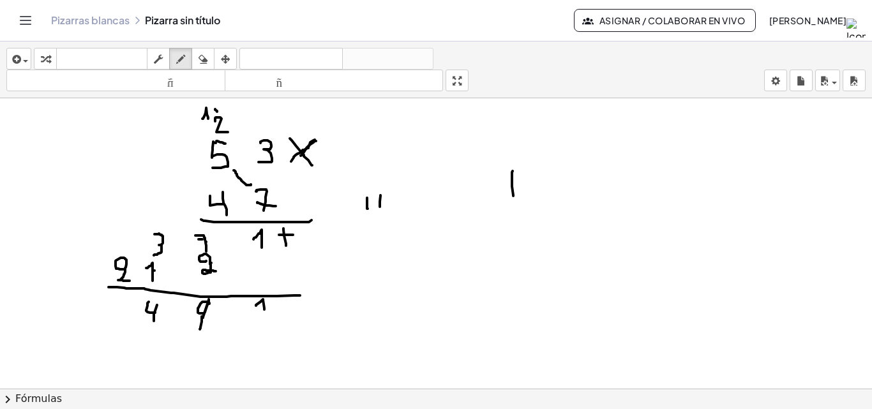
click at [154, 321] on div at bounding box center [436, 226] width 872 height 872
drag, startPoint x: 113, startPoint y: 307, endPoint x: 121, endPoint y: 321, distance: 16.0
click at [121, 321] on div at bounding box center [436, 226] width 872 height 872
click at [128, 310] on div at bounding box center [436, 226] width 872 height 872
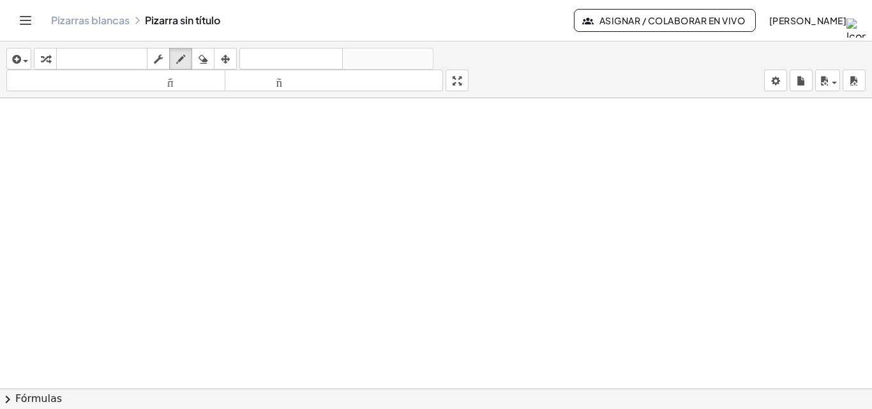
scroll to position [581, 0]
drag, startPoint x: 283, startPoint y: 146, endPoint x: 278, endPoint y: 165, distance: 20.4
click at [279, 165] on div at bounding box center [436, 98] width 872 height 1162
drag, startPoint x: 304, startPoint y: 154, endPoint x: 315, endPoint y: 171, distance: 20.7
click at [315, 171] on div at bounding box center [436, 98] width 872 height 1162
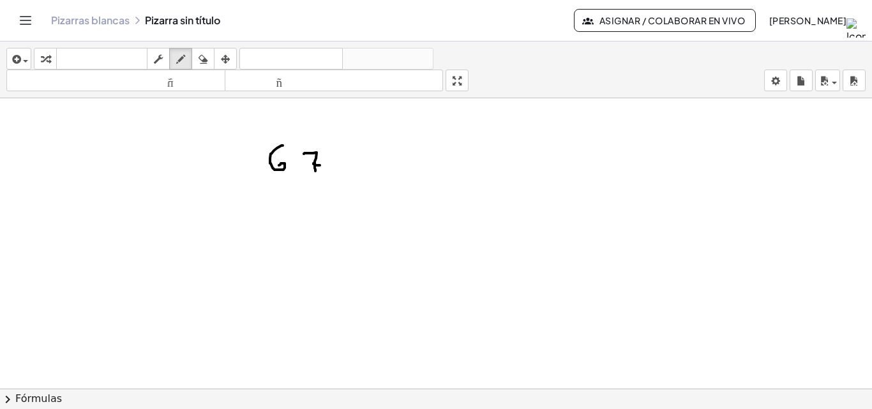
click at [321, 165] on div at bounding box center [436, 98] width 872 height 1162
drag, startPoint x: 278, startPoint y: 196, endPoint x: 268, endPoint y: 197, distance: 10.9
click at [283, 195] on div at bounding box center [436, 98] width 872 height 1162
drag, startPoint x: 274, startPoint y: 201, endPoint x: 269, endPoint y: 210, distance: 10.9
click at [271, 213] on div at bounding box center [436, 98] width 872 height 1162
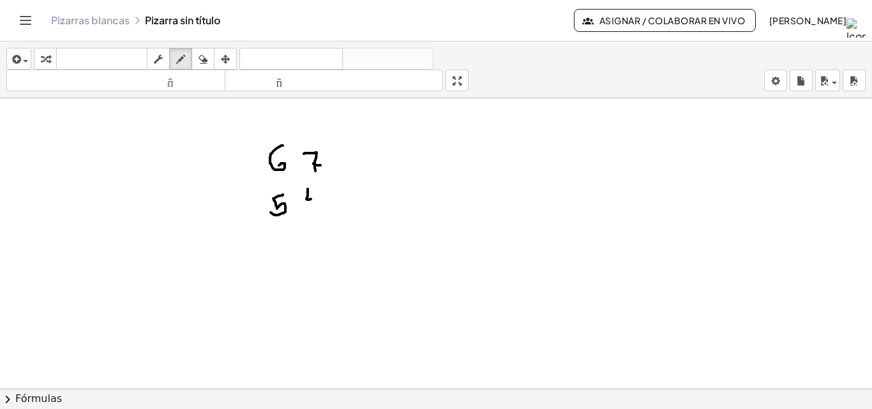
click at [314, 198] on div at bounding box center [436, 98] width 872 height 1162
drag, startPoint x: 315, startPoint y: 189, endPoint x: 315, endPoint y: 211, distance: 21.7
click at [315, 211] on div at bounding box center [436, 98] width 872 height 1162
drag, startPoint x: 345, startPoint y: 151, endPoint x: 360, endPoint y: 163, distance: 19.1
click at [360, 163] on div at bounding box center [436, 98] width 872 height 1162
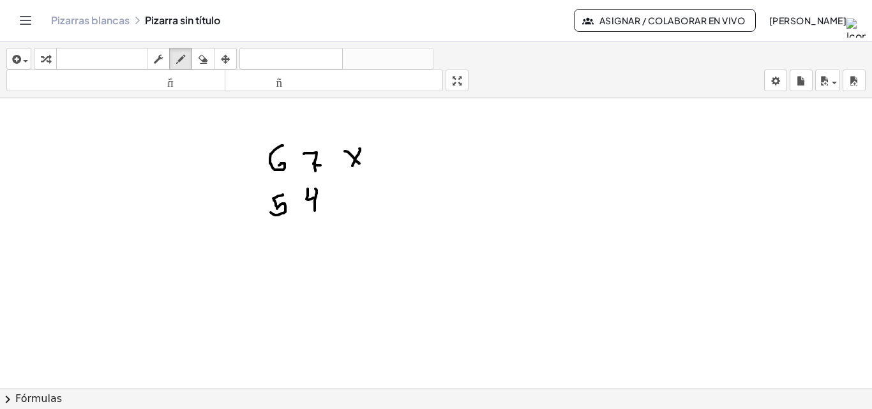
drag, startPoint x: 360, startPoint y: 149, endPoint x: 353, endPoint y: 166, distance: 18.6
click at [353, 166] on div at bounding box center [436, 98] width 872 height 1162
drag, startPoint x: 319, startPoint y: 163, endPoint x: 308, endPoint y: 163, distance: 10.2
click at [308, 163] on div at bounding box center [436, 98] width 872 height 1162
drag, startPoint x: 250, startPoint y: 224, endPoint x: 341, endPoint y: 220, distance: 91.4
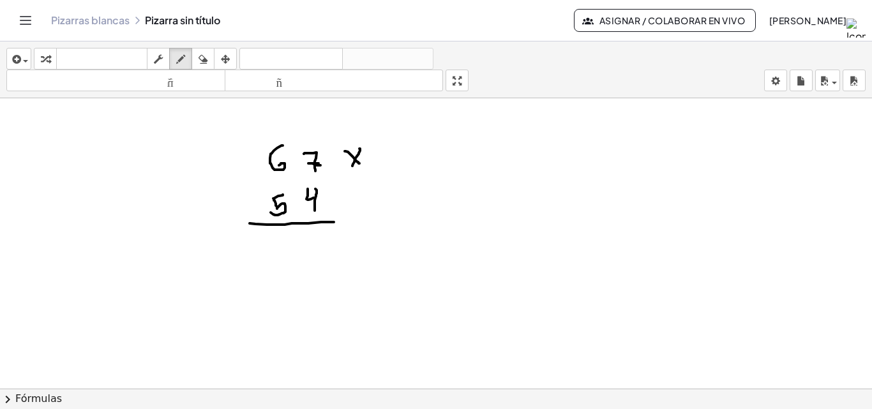
click at [354, 221] on div at bounding box center [436, 98] width 872 height 1162
click at [532, 260] on div at bounding box center [436, 98] width 872 height 1162
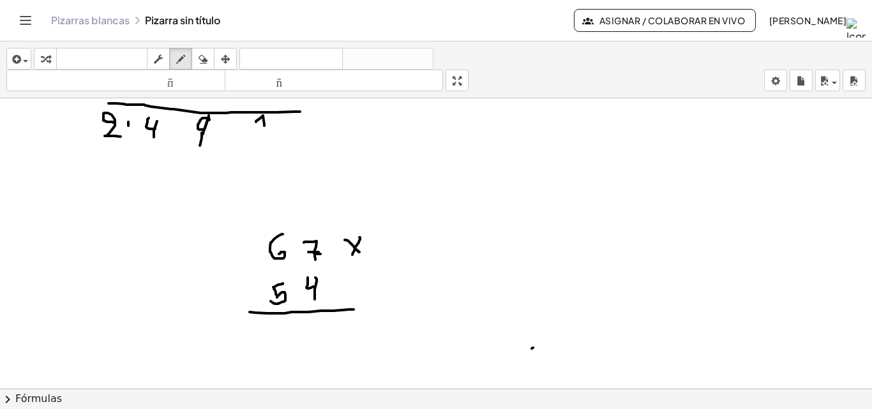
scroll to position [516, 0]
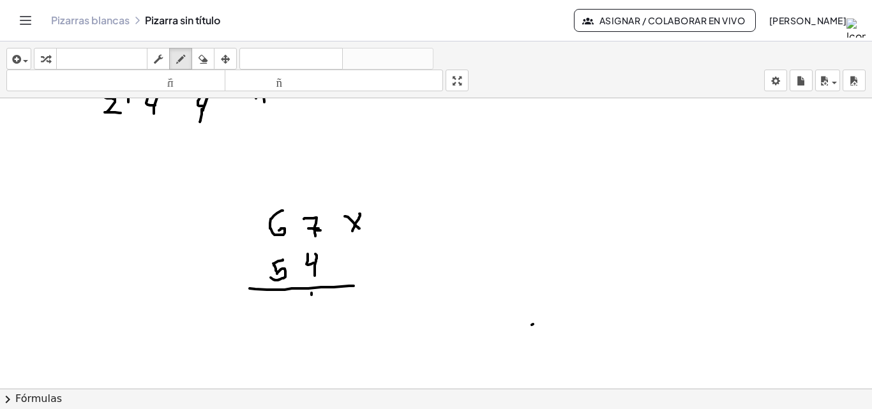
click at [312, 293] on div at bounding box center [436, 163] width 872 height 1162
click at [307, 293] on div at bounding box center [436, 163] width 872 height 1162
click at [311, 295] on div at bounding box center [436, 163] width 872 height 1162
click at [208, 66] on icon "button" at bounding box center [203, 59] width 9 height 15
drag, startPoint x: 370, startPoint y: 346, endPoint x: 318, endPoint y: 325, distance: 56.5
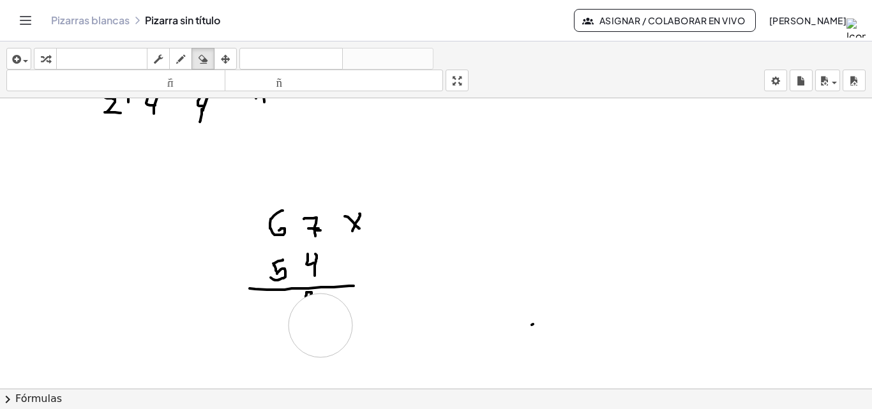
click at [320, 325] on div at bounding box center [436, 163] width 872 height 1162
drag, startPoint x: 318, startPoint y: 325, endPoint x: 312, endPoint y: 323, distance: 6.9
click at [312, 323] on div at bounding box center [436, 163] width 872 height 1162
click at [175, 59] on div "button" at bounding box center [180, 58] width 17 height 15
drag, startPoint x: 310, startPoint y: 293, endPoint x: 310, endPoint y: 313, distance: 20.4
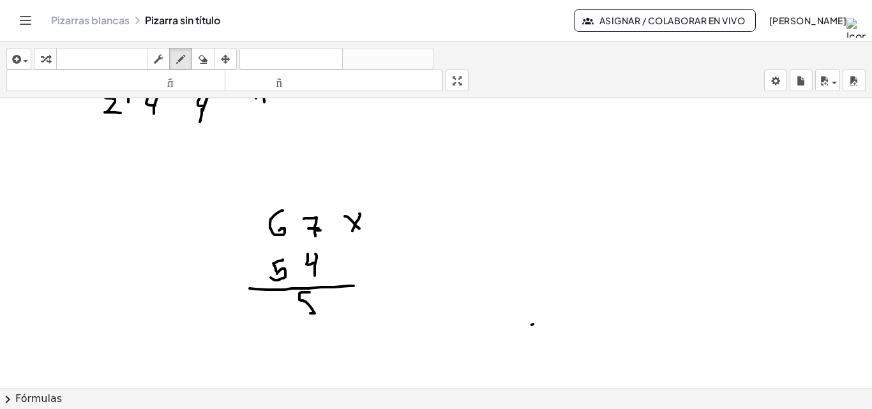
click at [310, 313] on div at bounding box center [436, 163] width 872 height 1162
click at [310, 312] on div at bounding box center [436, 163] width 872 height 1162
drag, startPoint x: 310, startPoint y: 312, endPoint x: 309, endPoint y: 292, distance: 19.8
click at [309, 292] on div at bounding box center [436, 163] width 872 height 1162
click at [279, 176] on div at bounding box center [436, 163] width 872 height 1162
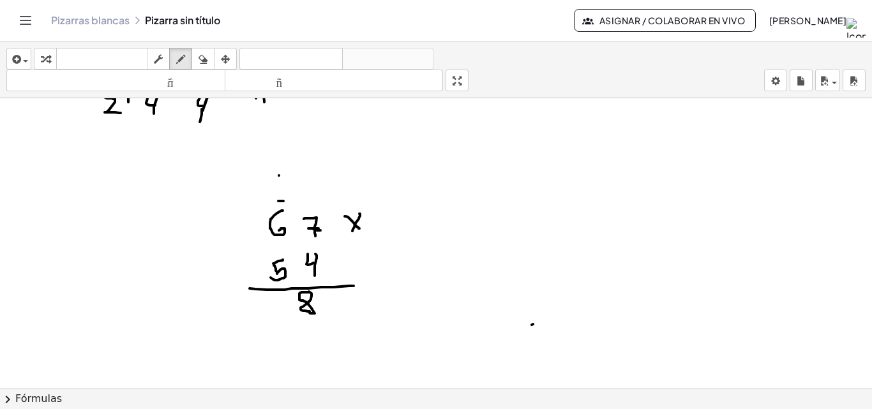
click at [278, 201] on div at bounding box center [436, 163] width 872 height 1162
drag, startPoint x: 278, startPoint y: 201, endPoint x: 272, endPoint y: 195, distance: 9.0
click at [272, 195] on div at bounding box center [436, 163] width 872 height 1162
drag, startPoint x: 273, startPoint y: 194, endPoint x: 280, endPoint y: 192, distance: 7.9
click at [280, 192] on div at bounding box center [436, 163] width 872 height 1162
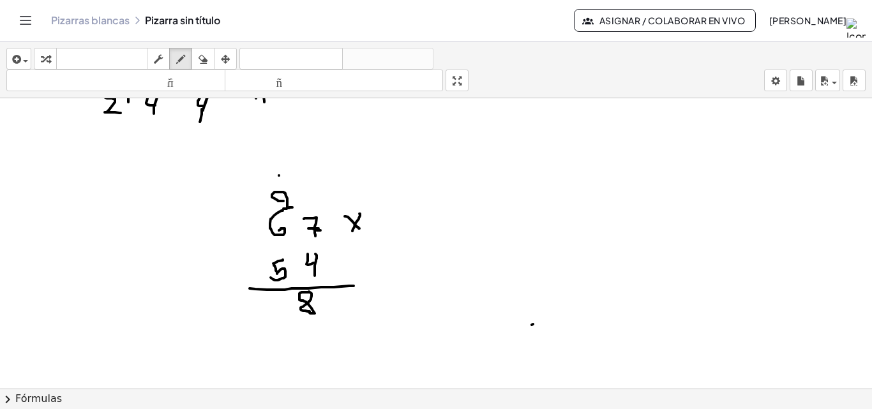
drag, startPoint x: 280, startPoint y: 192, endPoint x: 293, endPoint y: 208, distance: 19.5
click at [293, 208] on div at bounding box center [436, 163] width 872 height 1162
click at [202, 61] on icon "button" at bounding box center [203, 59] width 9 height 15
drag, startPoint x: 317, startPoint y: 174, endPoint x: 309, endPoint y: 181, distance: 10.5
click at [309, 181] on div at bounding box center [436, 163] width 872 height 1162
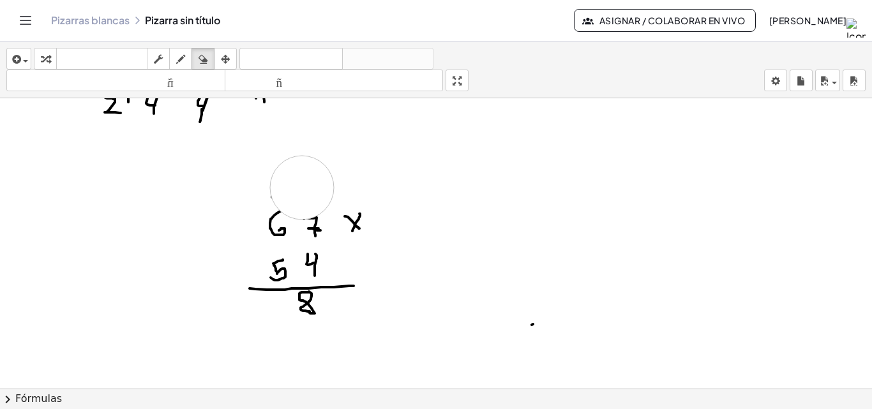
drag, startPoint x: 315, startPoint y: 183, endPoint x: 302, endPoint y: 188, distance: 14.1
click at [302, 188] on div at bounding box center [436, 163] width 872 height 1162
click at [188, 55] on div "button" at bounding box center [180, 58] width 17 height 15
drag, startPoint x: 317, startPoint y: 218, endPoint x: 307, endPoint y: 213, distance: 11.7
click at [307, 213] on div at bounding box center [436, 163] width 872 height 1162
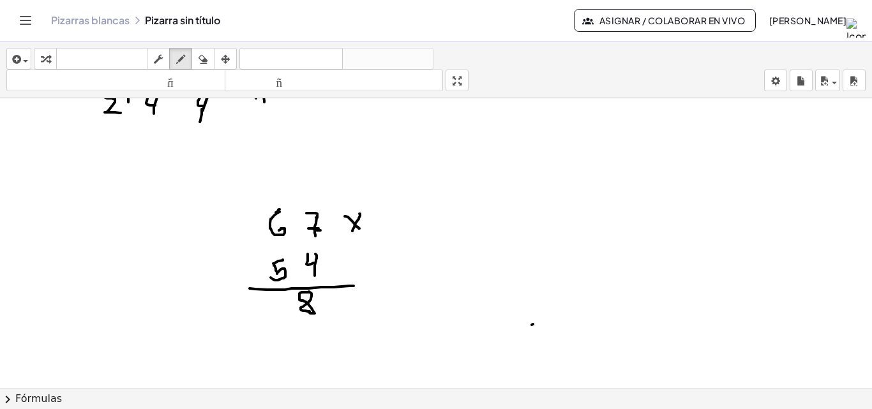
click at [280, 209] on div at bounding box center [436, 163] width 872 height 1162
drag, startPoint x: 280, startPoint y: 197, endPoint x: 293, endPoint y: 202, distance: 13.4
click at [293, 202] on div at bounding box center [436, 163] width 872 height 1162
click at [247, 301] on div at bounding box center [436, 163] width 872 height 1162
click at [209, 301] on div at bounding box center [436, 163] width 872 height 1162
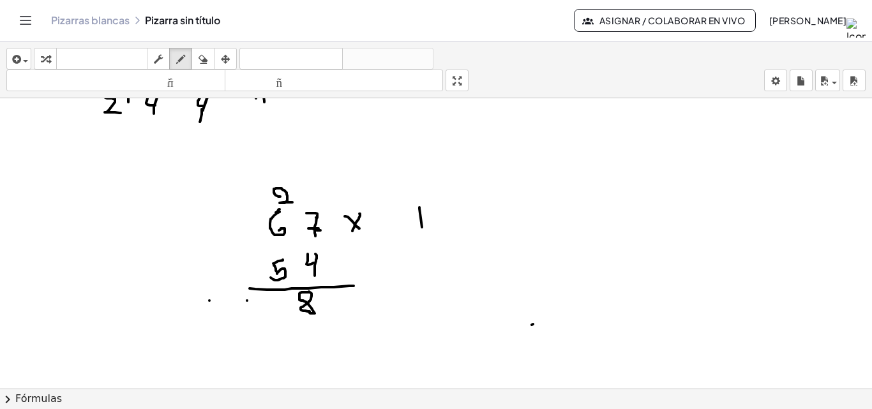
drag, startPoint x: 422, startPoint y: 227, endPoint x: 429, endPoint y: 225, distance: 7.3
click at [424, 227] on div at bounding box center [436, 163] width 872 height 1162
drag, startPoint x: 452, startPoint y: 209, endPoint x: 452, endPoint y: 225, distance: 16.0
click at [452, 224] on div at bounding box center [436, 163] width 872 height 1162
click at [261, 302] on div at bounding box center [436, 163] width 872 height 1162
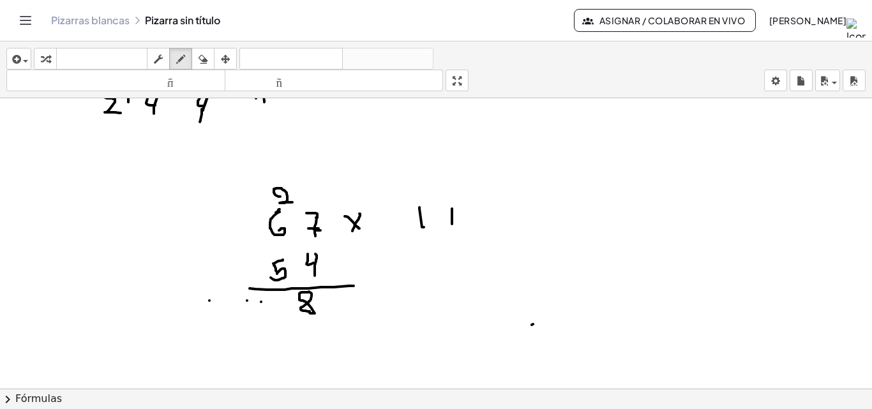
click at [223, 300] on div at bounding box center [436, 163] width 872 height 1162
drag, startPoint x: 261, startPoint y: 302, endPoint x: 247, endPoint y: 314, distance: 18.2
click at [247, 314] on div at bounding box center [436, 163] width 872 height 1162
drag, startPoint x: 244, startPoint y: 314, endPoint x: 250, endPoint y: 321, distance: 9.1
click at [250, 321] on div at bounding box center [436, 163] width 872 height 1162
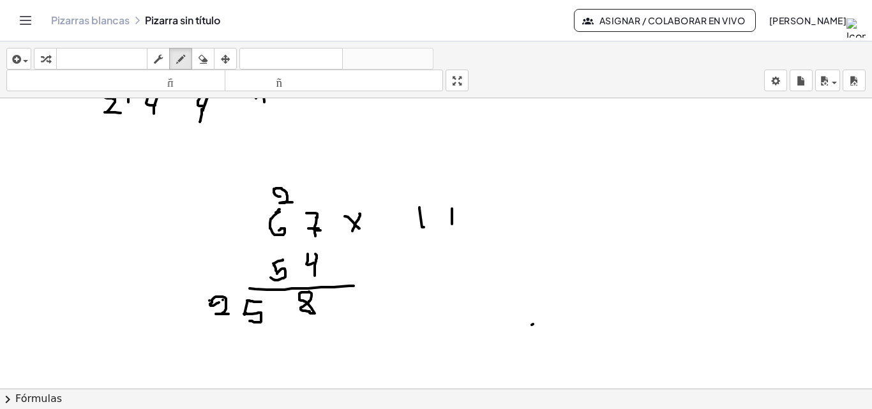
drag, startPoint x: 219, startPoint y: 303, endPoint x: 229, endPoint y: 314, distance: 15.0
click at [229, 314] on div at bounding box center [436, 163] width 872 height 1162
click at [208, 57] on icon "button" at bounding box center [203, 59] width 9 height 15
drag, startPoint x: 119, startPoint y: 321, endPoint x: 161, endPoint y: 149, distance: 176.9
click at [237, 328] on div at bounding box center [436, 163] width 872 height 1162
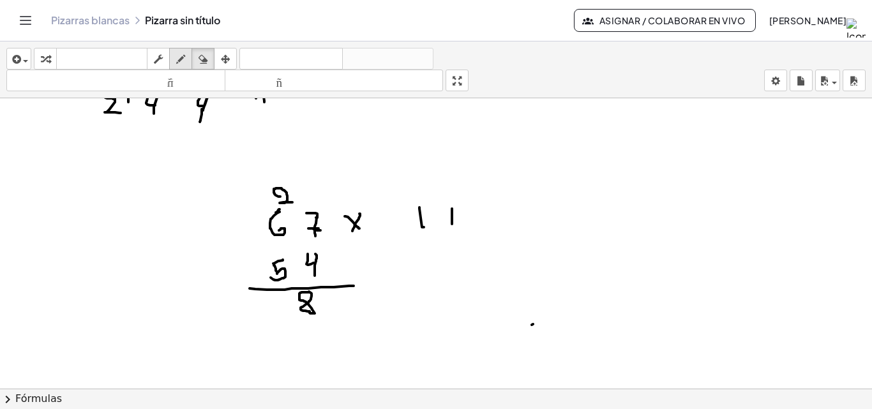
click at [181, 57] on icon "button" at bounding box center [180, 59] width 9 height 15
click at [272, 303] on div at bounding box center [436, 163] width 872 height 1162
click at [234, 303] on div at bounding box center [436, 163] width 872 height 1162
click at [271, 297] on div at bounding box center [436, 163] width 872 height 1162
drag, startPoint x: 271, startPoint y: 297, endPoint x: 268, endPoint y: 309, distance: 12.7
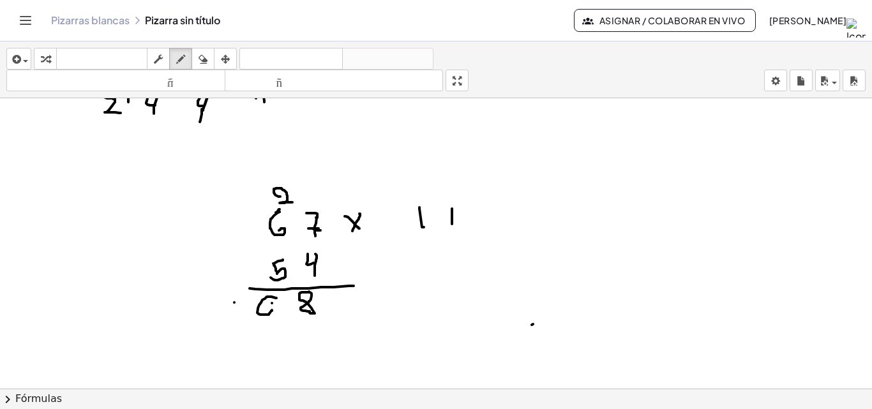
click at [270, 310] on div at bounding box center [436, 163] width 872 height 1162
drag, startPoint x: 272, startPoint y: 311, endPoint x: 262, endPoint y: 308, distance: 10.5
click at [262, 308] on div at bounding box center [436, 163] width 872 height 1162
drag, startPoint x: 236, startPoint y: 301, endPoint x: 247, endPoint y: 313, distance: 16.3
click at [247, 313] on div at bounding box center [436, 163] width 872 height 1162
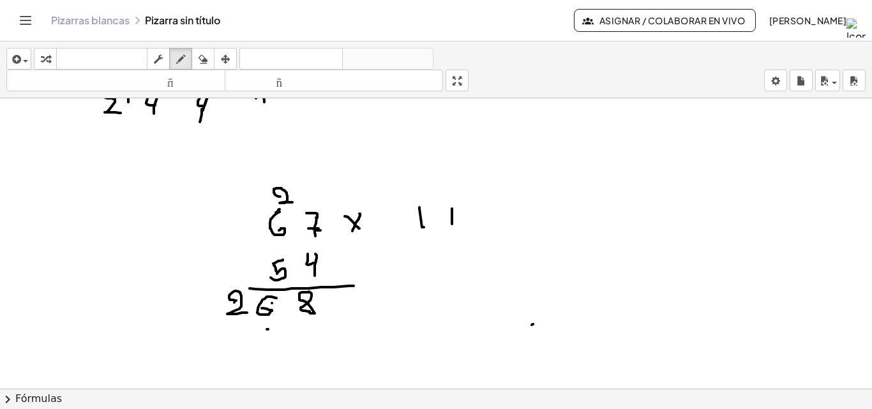
drag, startPoint x: 268, startPoint y: 330, endPoint x: 263, endPoint y: 334, distance: 6.8
click at [263, 330] on div at bounding box center [436, 163] width 872 height 1162
drag, startPoint x: 261, startPoint y: 330, endPoint x: 248, endPoint y: 341, distance: 17.2
click at [252, 346] on div at bounding box center [436, 163] width 872 height 1162
drag, startPoint x: 300, startPoint y: 192, endPoint x: 296, endPoint y: 207, distance: 16.0
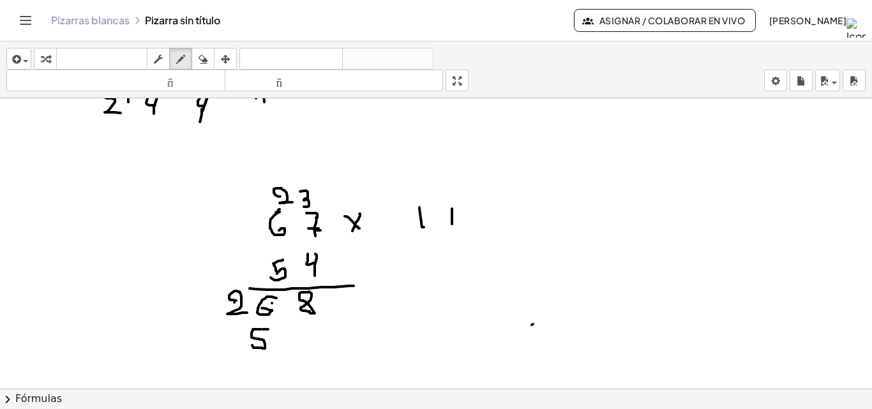
click at [303, 207] on div at bounding box center [436, 163] width 872 height 1162
click at [209, 59] on div "button" at bounding box center [203, 58] width 17 height 15
drag, startPoint x: 312, startPoint y: 167, endPoint x: 319, endPoint y: 181, distance: 15.7
click at [319, 181] on div at bounding box center [436, 163] width 872 height 1162
click at [182, 55] on icon "button" at bounding box center [180, 59] width 9 height 15
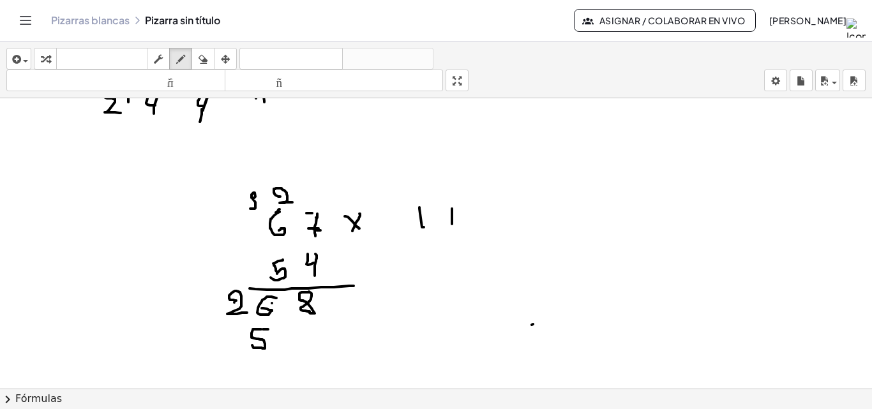
drag, startPoint x: 252, startPoint y: 198, endPoint x: 255, endPoint y: 213, distance: 15.8
click at [250, 209] on div at bounding box center [436, 163] width 872 height 1162
drag, startPoint x: 244, startPoint y: 188, endPoint x: 249, endPoint y: 197, distance: 10.3
click at [249, 197] on div at bounding box center [436, 163] width 872 height 1162
drag, startPoint x: 476, startPoint y: 204, endPoint x: 462, endPoint y: 226, distance: 26.1
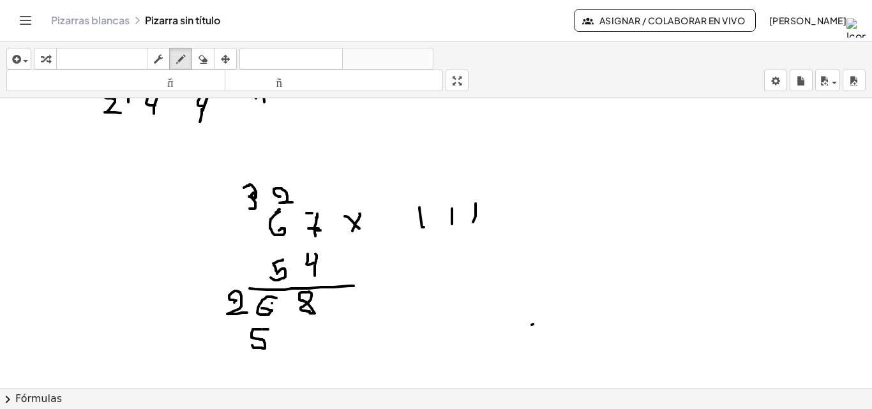
click at [473, 223] on div at bounding box center [436, 163] width 872 height 1162
click at [222, 335] on div at bounding box center [436, 163] width 872 height 1162
click at [186, 334] on div at bounding box center [436, 163] width 872 height 1162
drag, startPoint x: 210, startPoint y: 335, endPoint x: 219, endPoint y: 353, distance: 20.6
click at [219, 353] on div at bounding box center [436, 163] width 872 height 1162
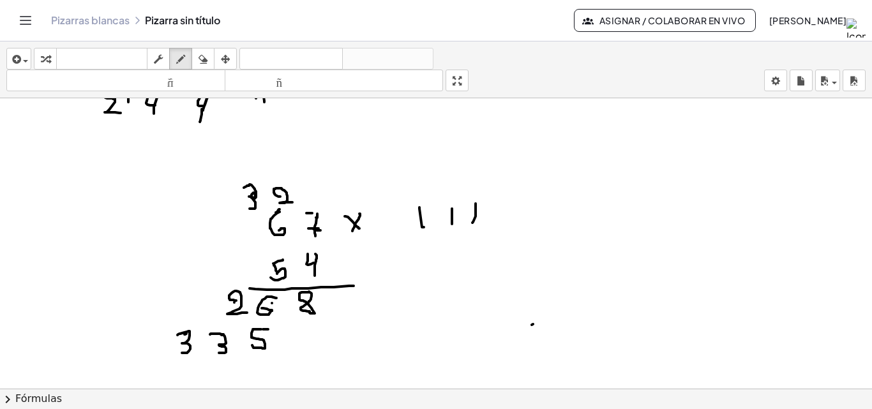
drag, startPoint x: 178, startPoint y: 335, endPoint x: 182, endPoint y: 353, distance: 18.4
click at [182, 353] on div at bounding box center [436, 163] width 872 height 1162
drag, startPoint x: 155, startPoint y: 361, endPoint x: 213, endPoint y: 355, distance: 57.8
click at [213, 355] on div at bounding box center [436, 163] width 872 height 1162
click at [205, 50] on button "borrar" at bounding box center [203, 59] width 23 height 22
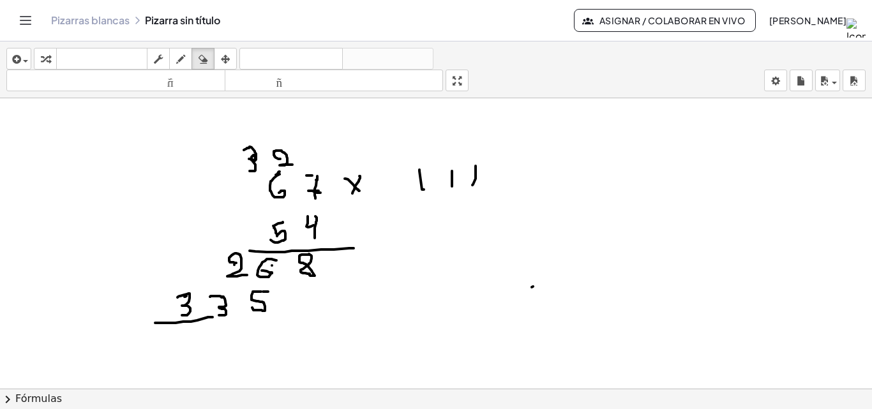
scroll to position [580, 0]
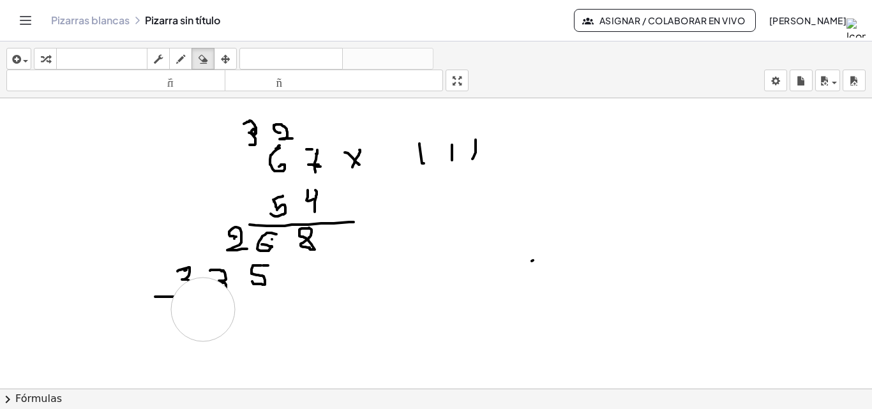
click at [203, 310] on div at bounding box center [436, 99] width 872 height 1162
click at [185, 56] on icon "button" at bounding box center [180, 59] width 9 height 15
drag, startPoint x: 226, startPoint y: 286, endPoint x: 202, endPoint y: 285, distance: 23.6
click at [217, 289] on div at bounding box center [436, 99] width 872 height 1162
drag, startPoint x: 187, startPoint y: 282, endPoint x: 172, endPoint y: 296, distance: 20.8
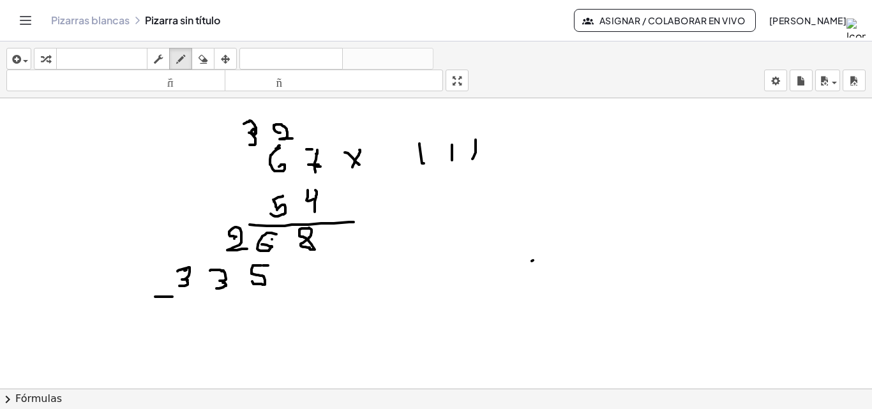
click at [178, 287] on div at bounding box center [436, 99] width 872 height 1162
drag, startPoint x: 172, startPoint y: 297, endPoint x: 280, endPoint y: 305, distance: 108.3
click at [280, 305] on div at bounding box center [436, 99] width 872 height 1162
drag, startPoint x: 324, startPoint y: 236, endPoint x: 342, endPoint y: 238, distance: 17.9
click at [342, 238] on div at bounding box center [436, 99] width 872 height 1162
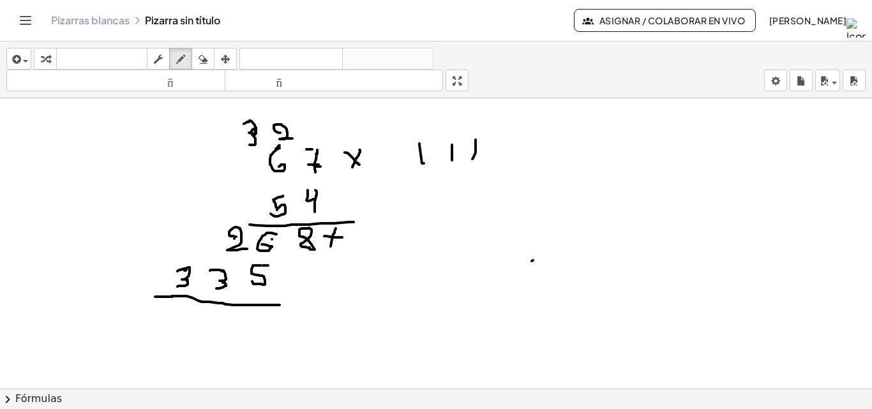
drag, startPoint x: 336, startPoint y: 229, endPoint x: 306, endPoint y: 262, distance: 45.2
click at [331, 247] on div at bounding box center [436, 99] width 872 height 1162
drag, startPoint x: 274, startPoint y: 307, endPoint x: 310, endPoint y: 305, distance: 35.8
click at [310, 305] on div at bounding box center [436, 99] width 872 height 1162
drag, startPoint x: 302, startPoint y: 309, endPoint x: 317, endPoint y: 308, distance: 15.3
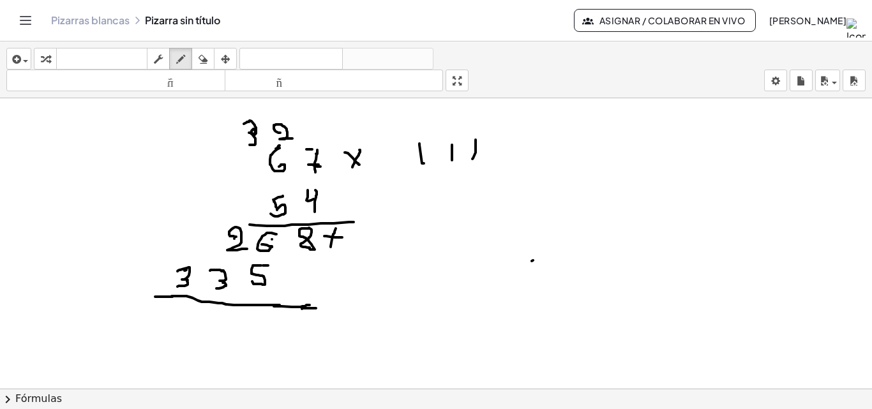
click at [317, 308] on div at bounding box center [436, 99] width 872 height 1162
drag, startPoint x: 290, startPoint y: 317, endPoint x: 283, endPoint y: 315, distance: 7.5
click at [283, 315] on div at bounding box center [436, 99] width 872 height 1162
drag, startPoint x: 252, startPoint y: 315, endPoint x: 256, endPoint y: 328, distance: 12.9
click at [256, 328] on div at bounding box center [436, 99] width 872 height 1162
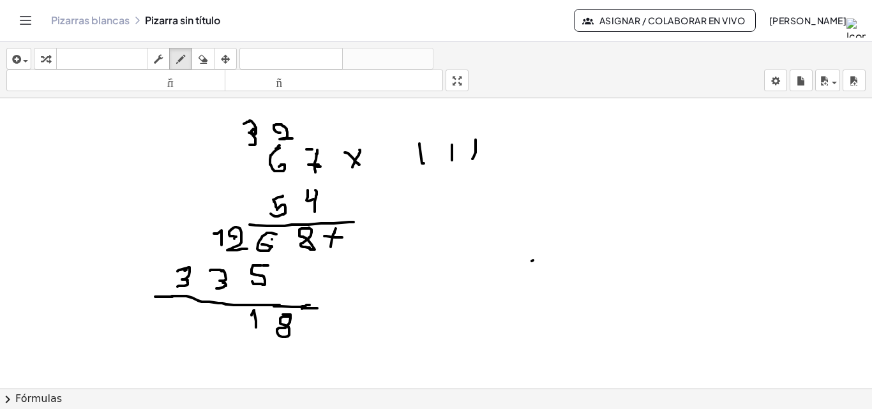
drag, startPoint x: 214, startPoint y: 234, endPoint x: 222, endPoint y: 245, distance: 13.8
click at [222, 245] on div at bounding box center [436, 99] width 872 height 1162
drag, startPoint x: 213, startPoint y: 312, endPoint x: 203, endPoint y: 318, distance: 11.2
click at [203, 318] on div at bounding box center [436, 99] width 872 height 1162
drag, startPoint x: 164, startPoint y: 313, endPoint x: 177, endPoint y: 327, distance: 19.0
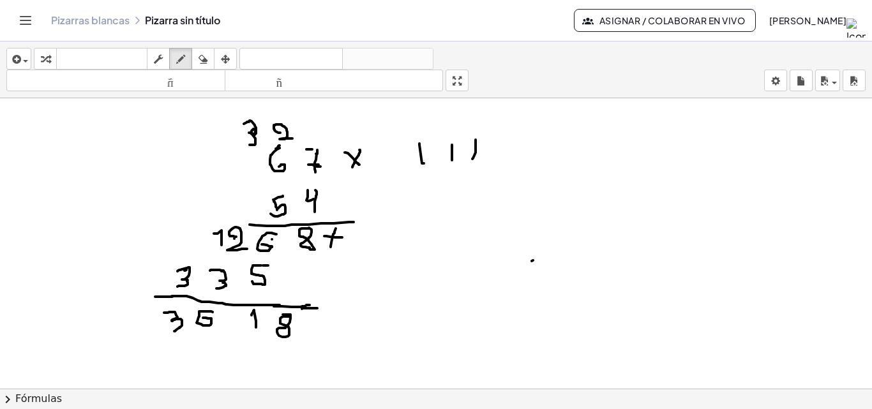
click at [174, 331] on div at bounding box center [436, 99] width 872 height 1162
drag, startPoint x: 188, startPoint y: 314, endPoint x: 189, endPoint y: 322, distance: 8.3
click at [189, 322] on div at bounding box center [436, 99] width 872 height 1162
